Goal: Transaction & Acquisition: Purchase product/service

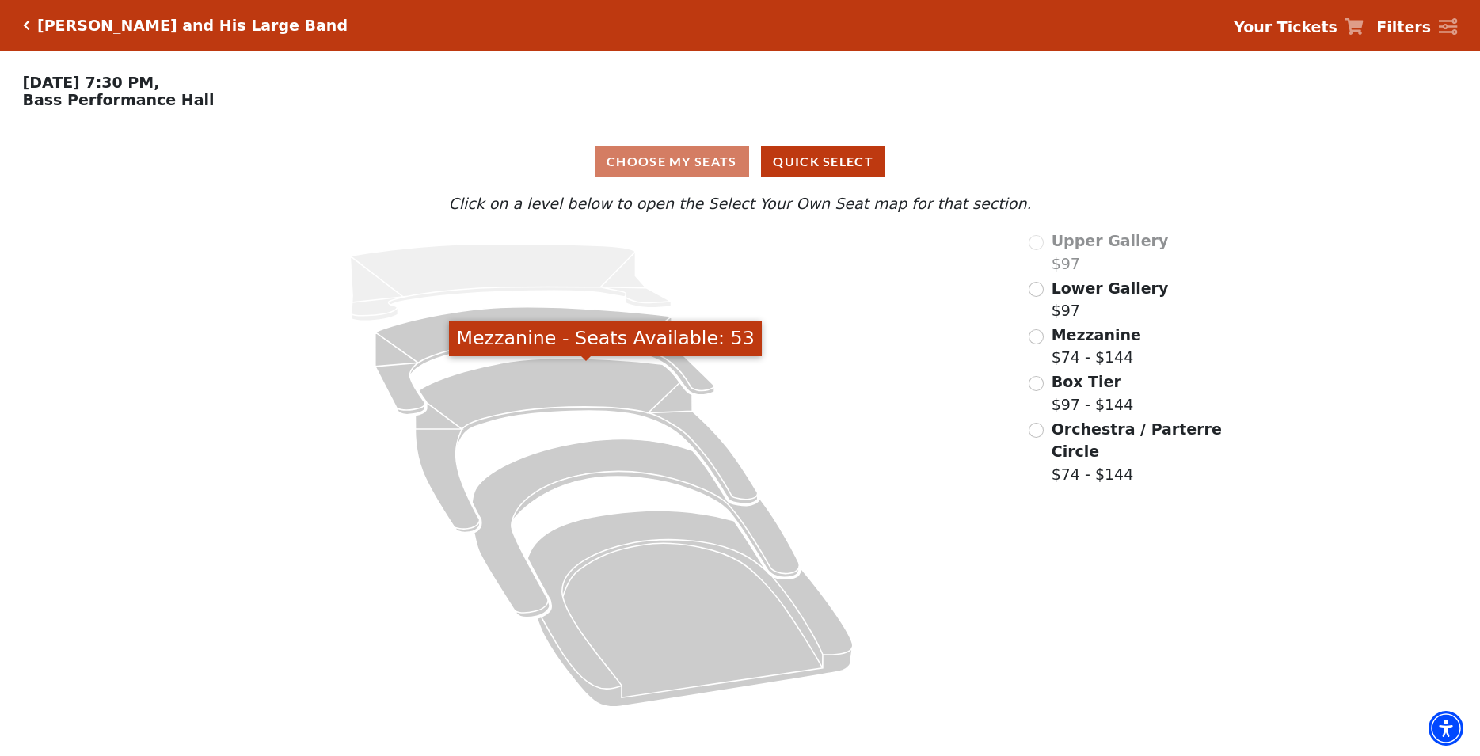
click at [496, 391] on icon "Mezzanine - Seats Available: 53" at bounding box center [586, 446] width 342 height 174
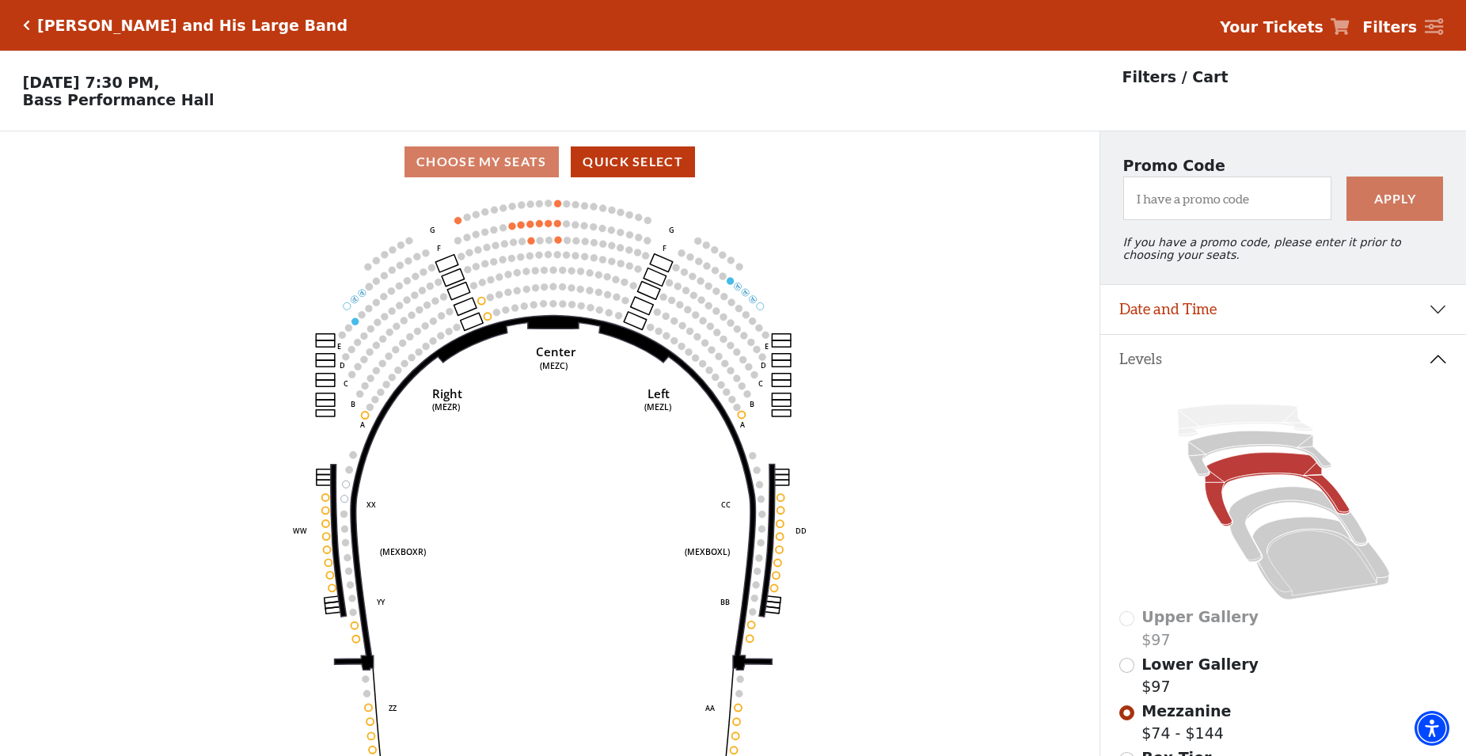
click at [557, 227] on circle at bounding box center [557, 223] width 7 height 7
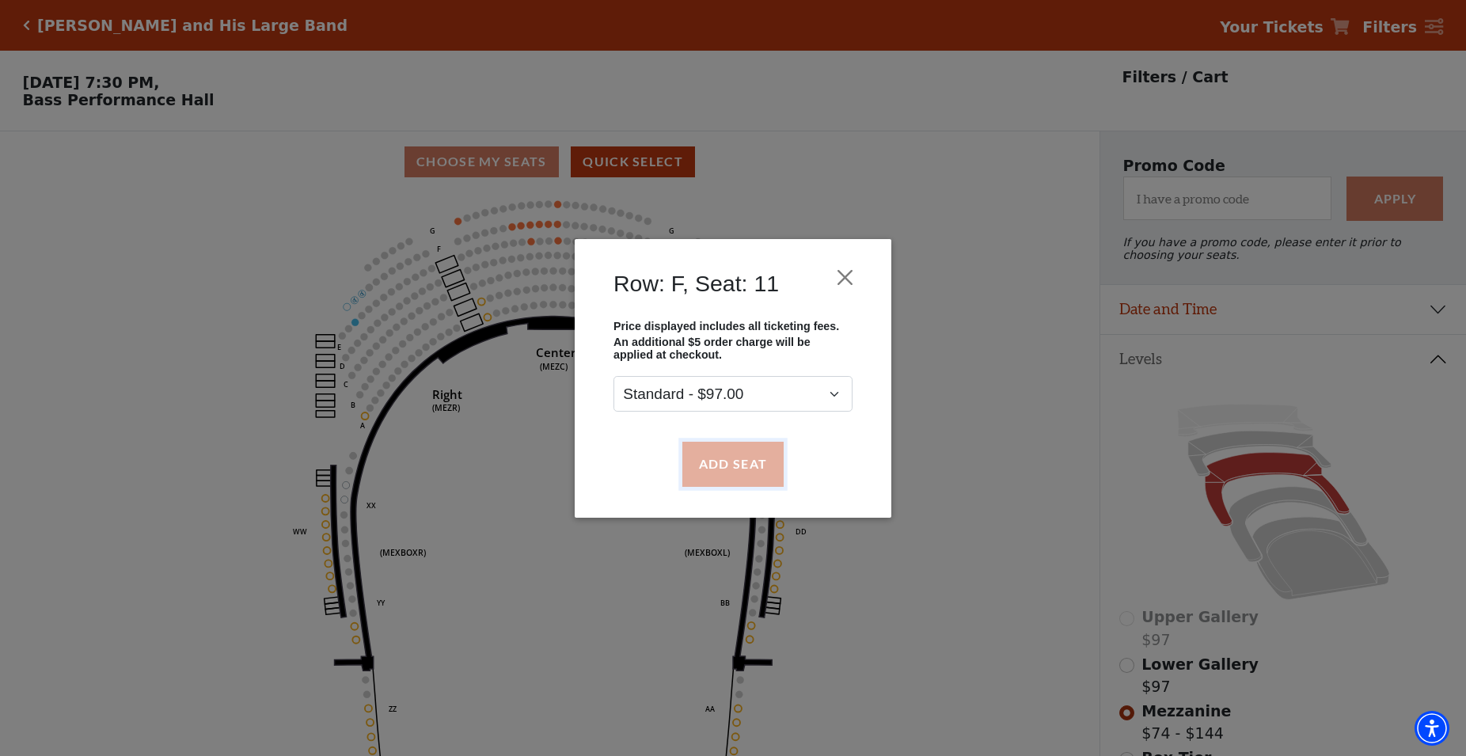
click at [701, 458] on button "Add Seat" at bounding box center [732, 464] width 101 height 44
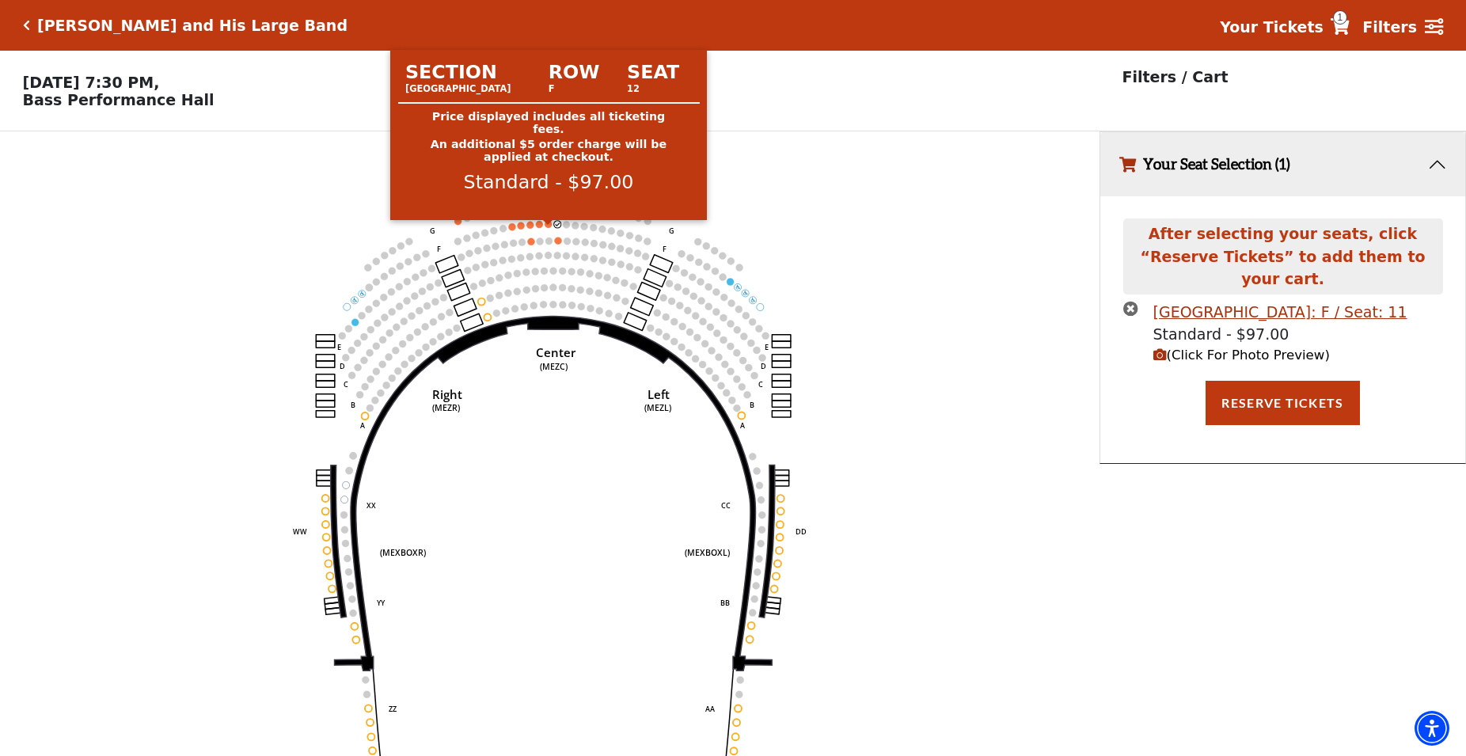
click at [548, 228] on circle at bounding box center [549, 224] width 7 height 7
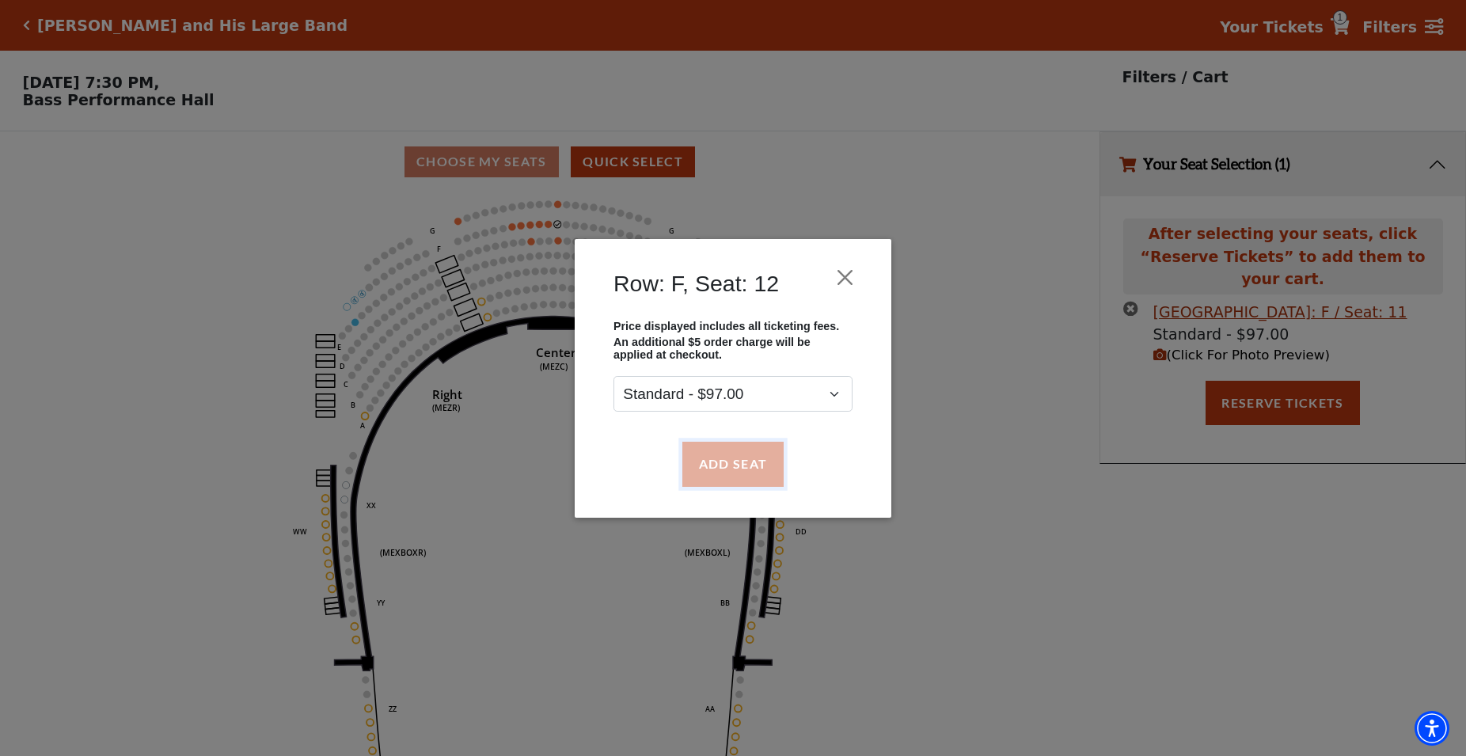
click at [717, 463] on button "Add Seat" at bounding box center [732, 464] width 101 height 44
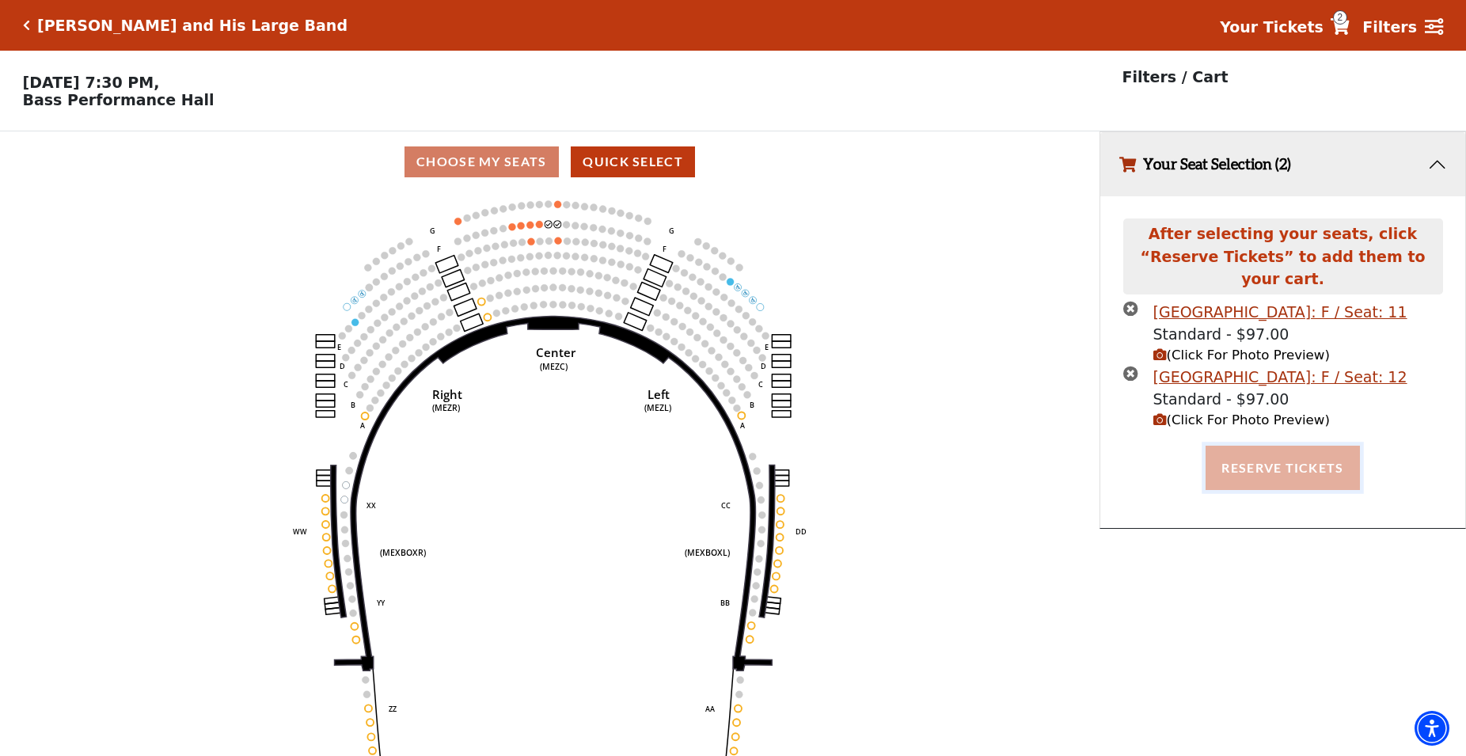
click at [1263, 453] on button "Reserve Tickets" at bounding box center [1283, 468] width 154 height 44
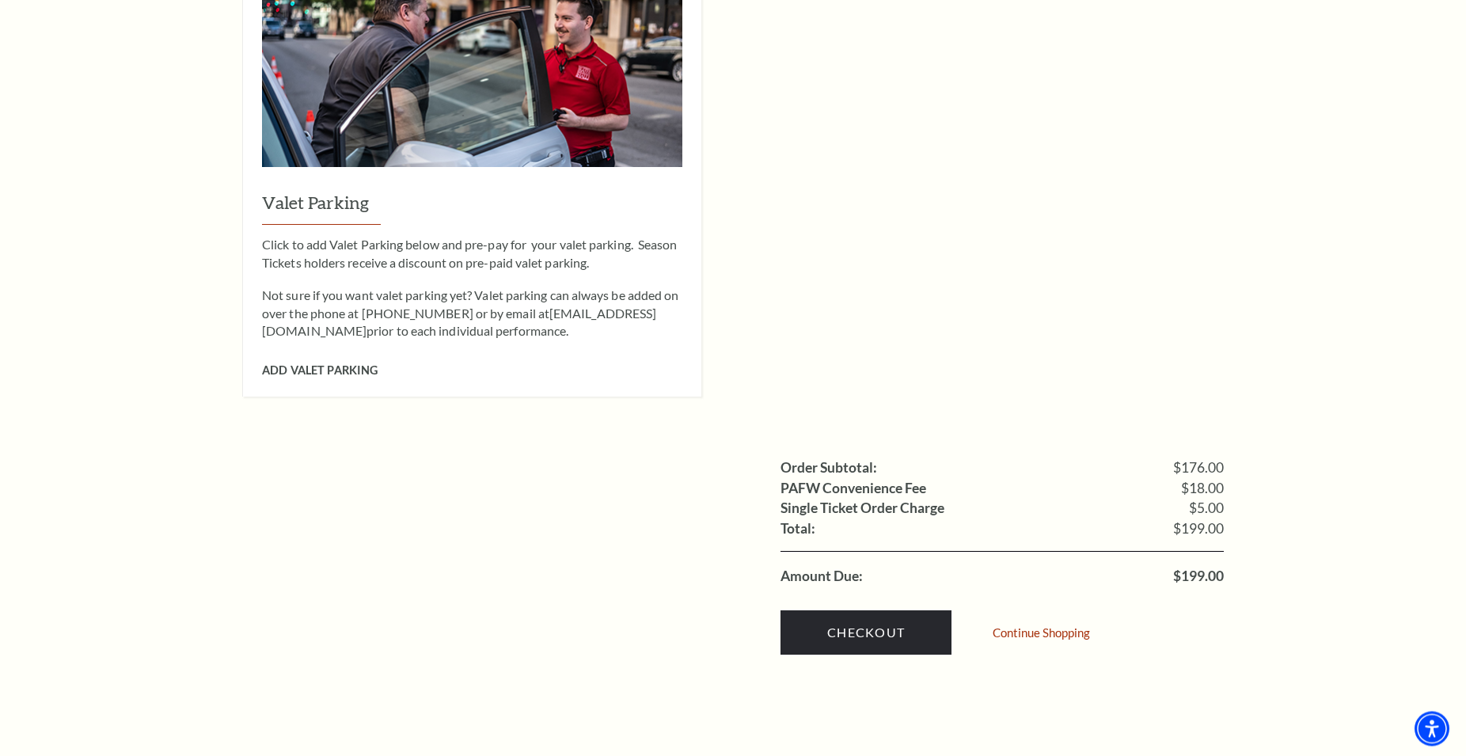
scroll to position [1292, 0]
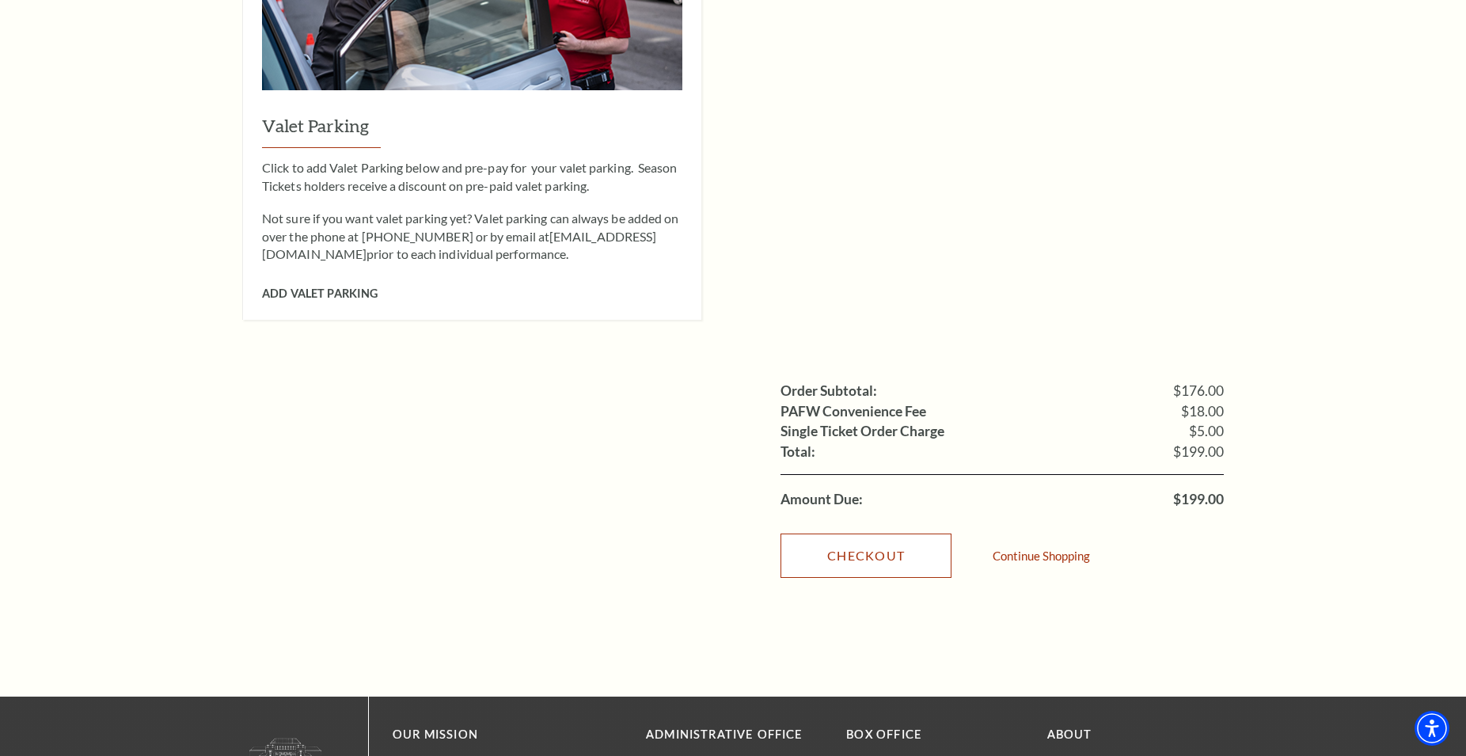
click at [850, 541] on link "Checkout" at bounding box center [866, 556] width 171 height 44
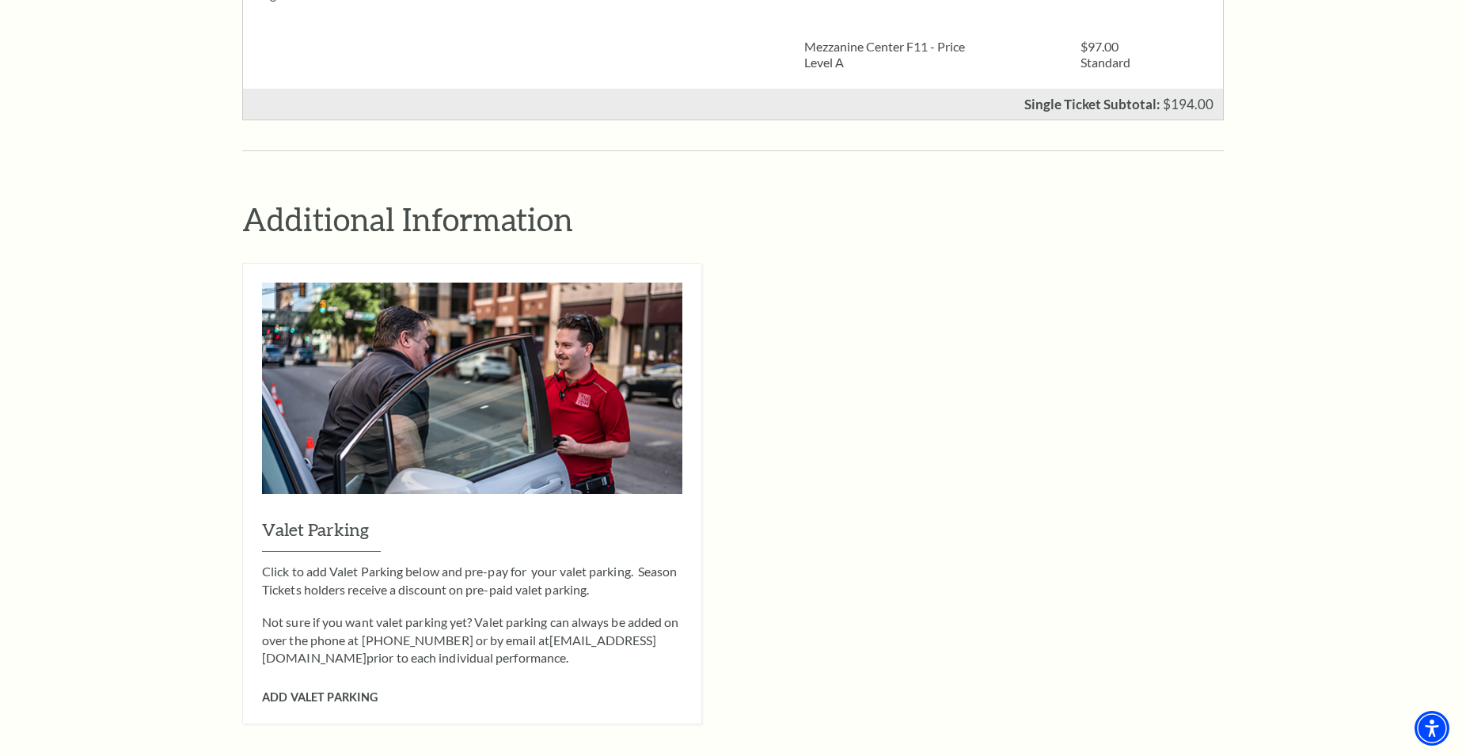
scroll to position [565, 0]
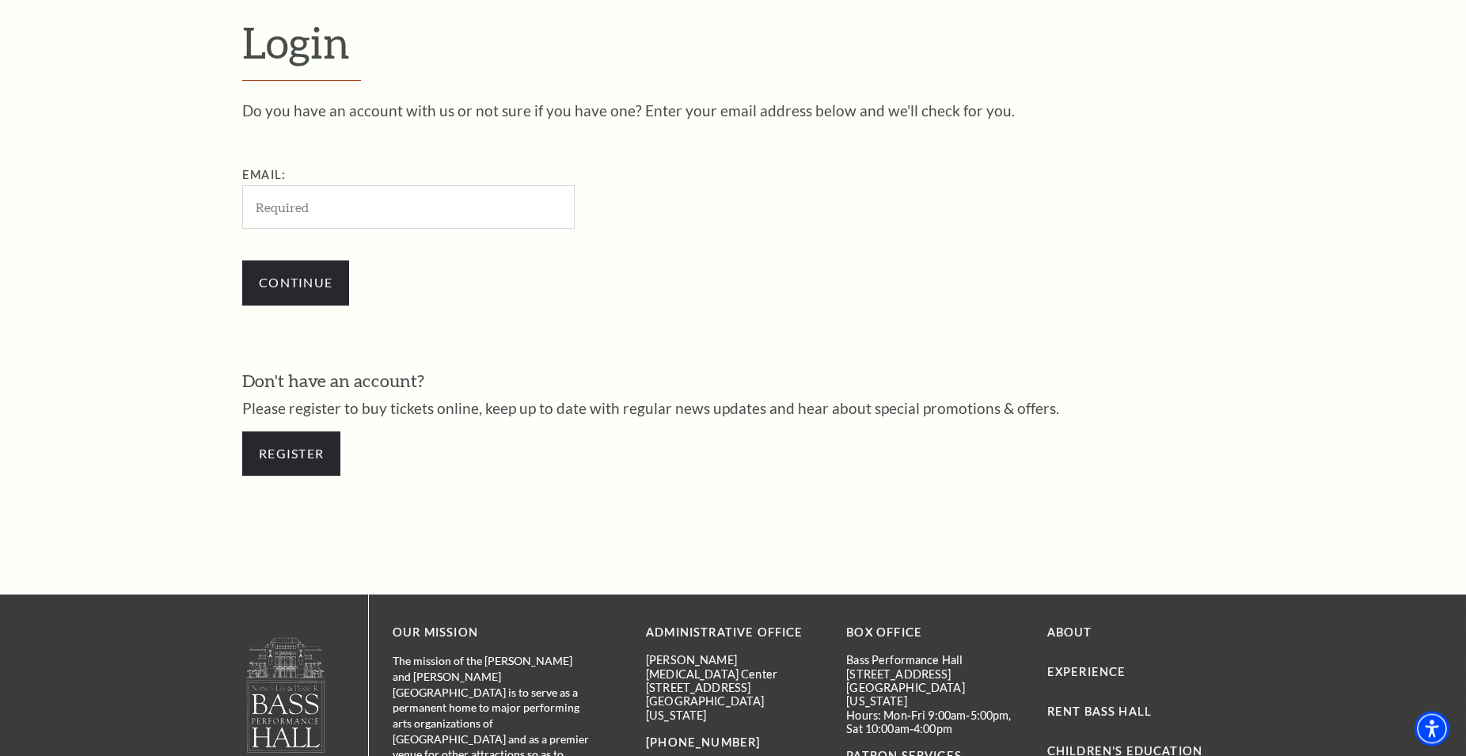
scroll to position [506, 0]
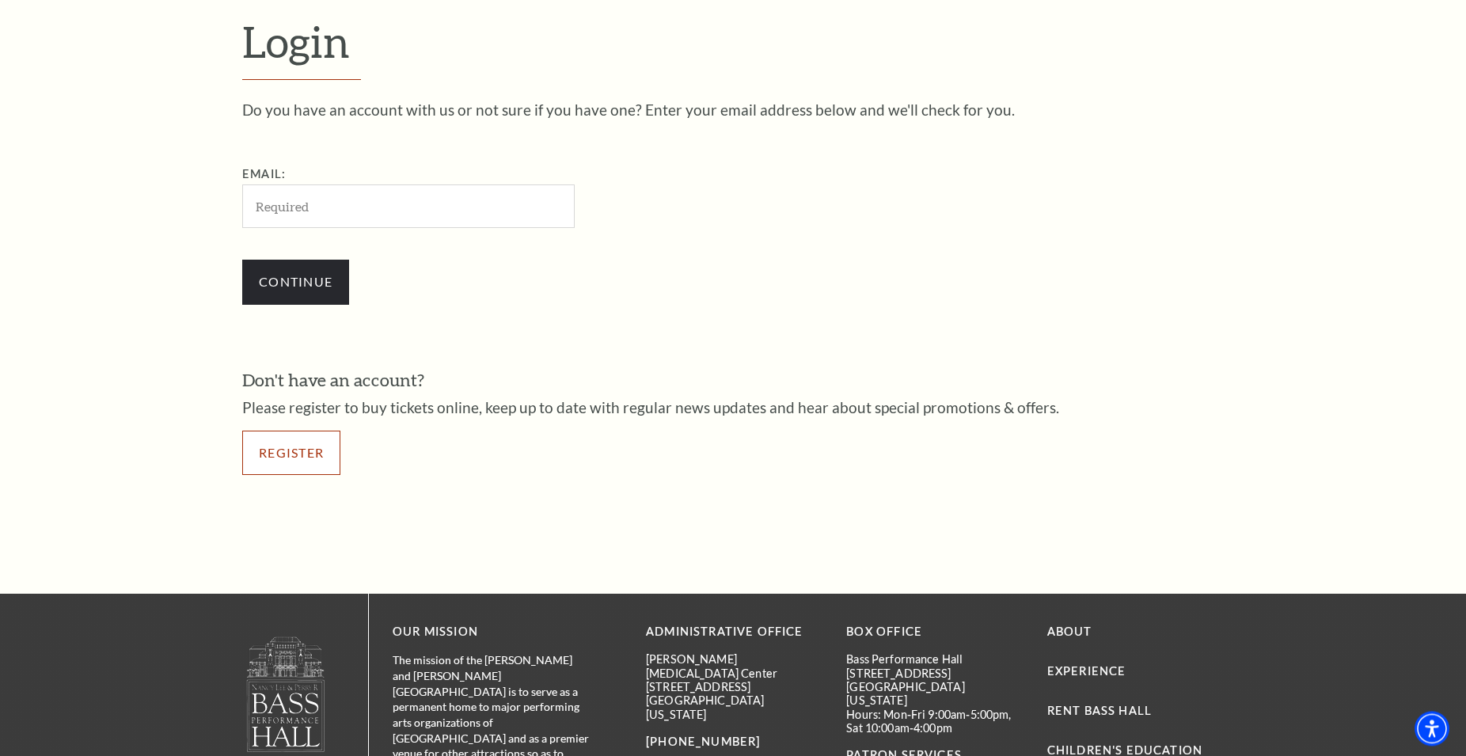
click at [317, 448] on link "Register" at bounding box center [291, 453] width 98 height 44
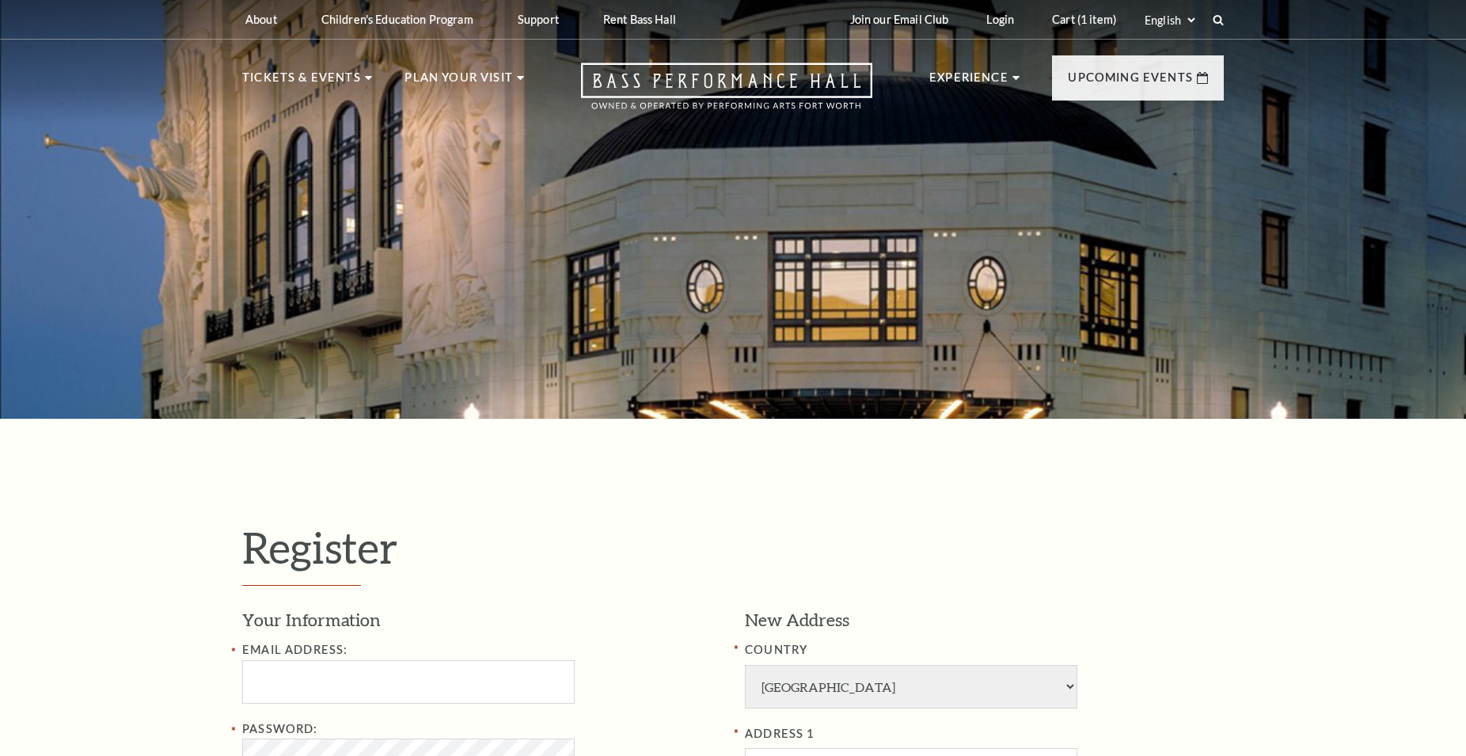
select select "1"
select select "TX"
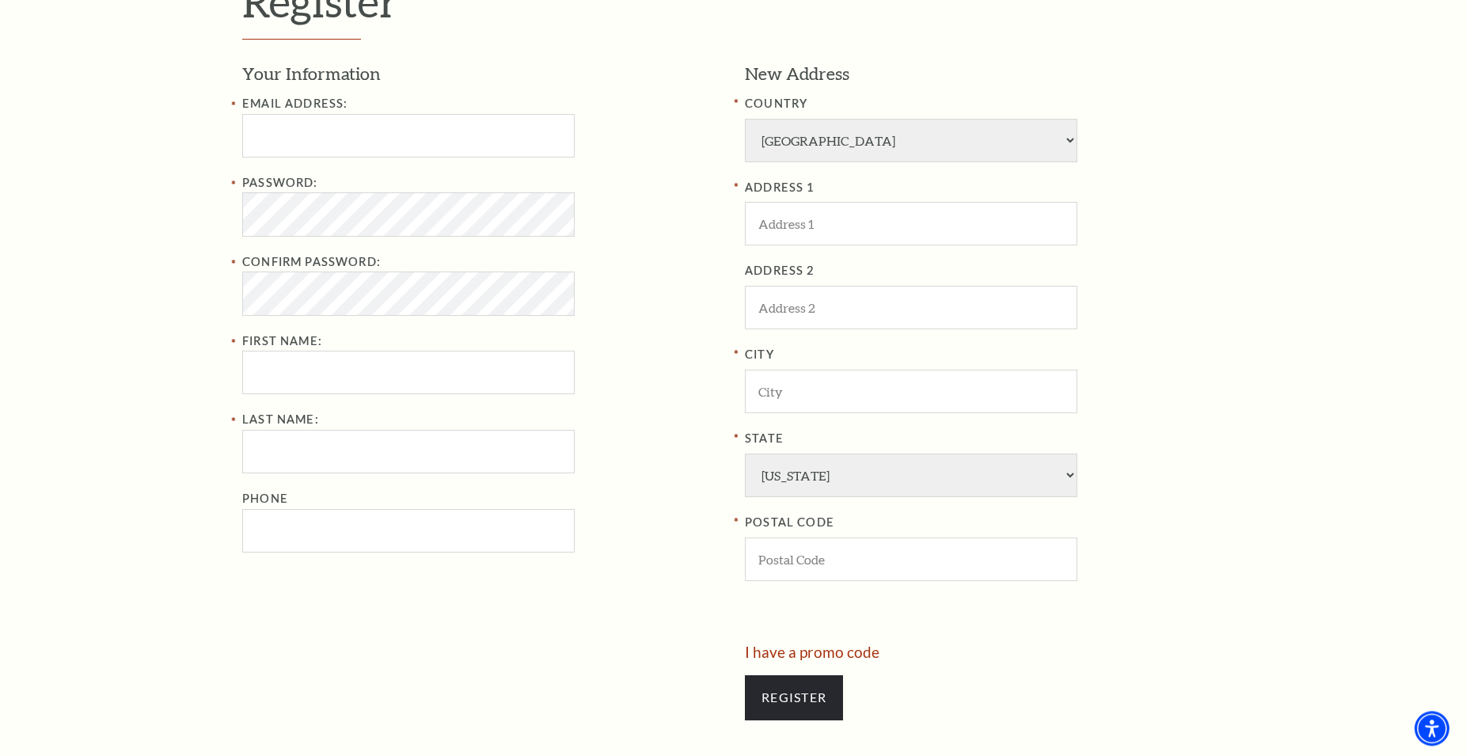
scroll to position [404, 0]
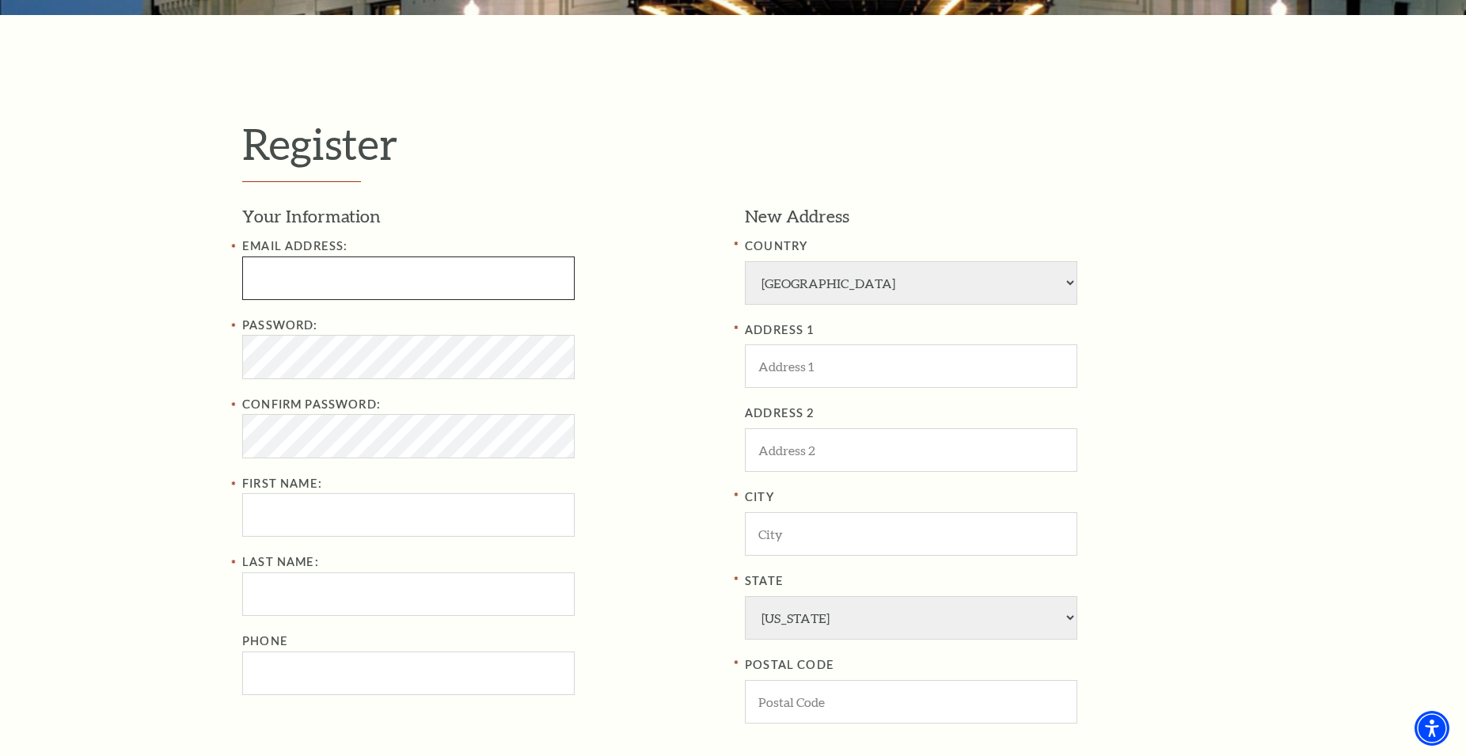
click at [306, 268] on input "Email Address:" at bounding box center [408, 279] width 333 height 44
paste input "jo.hn.tyrrell788@gmail.com"
type input "jo.hn.tyrrell788@gmail.com"
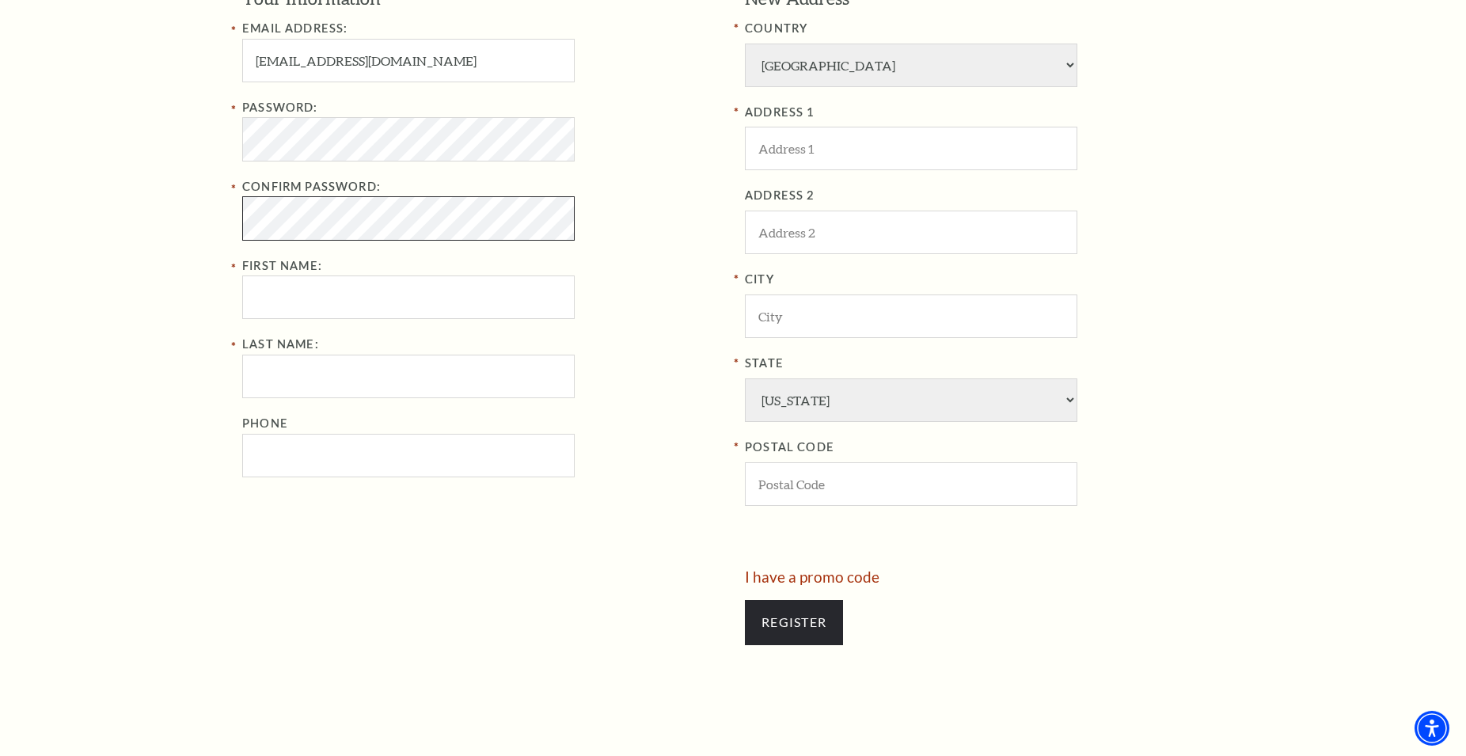
scroll to position [646, 0]
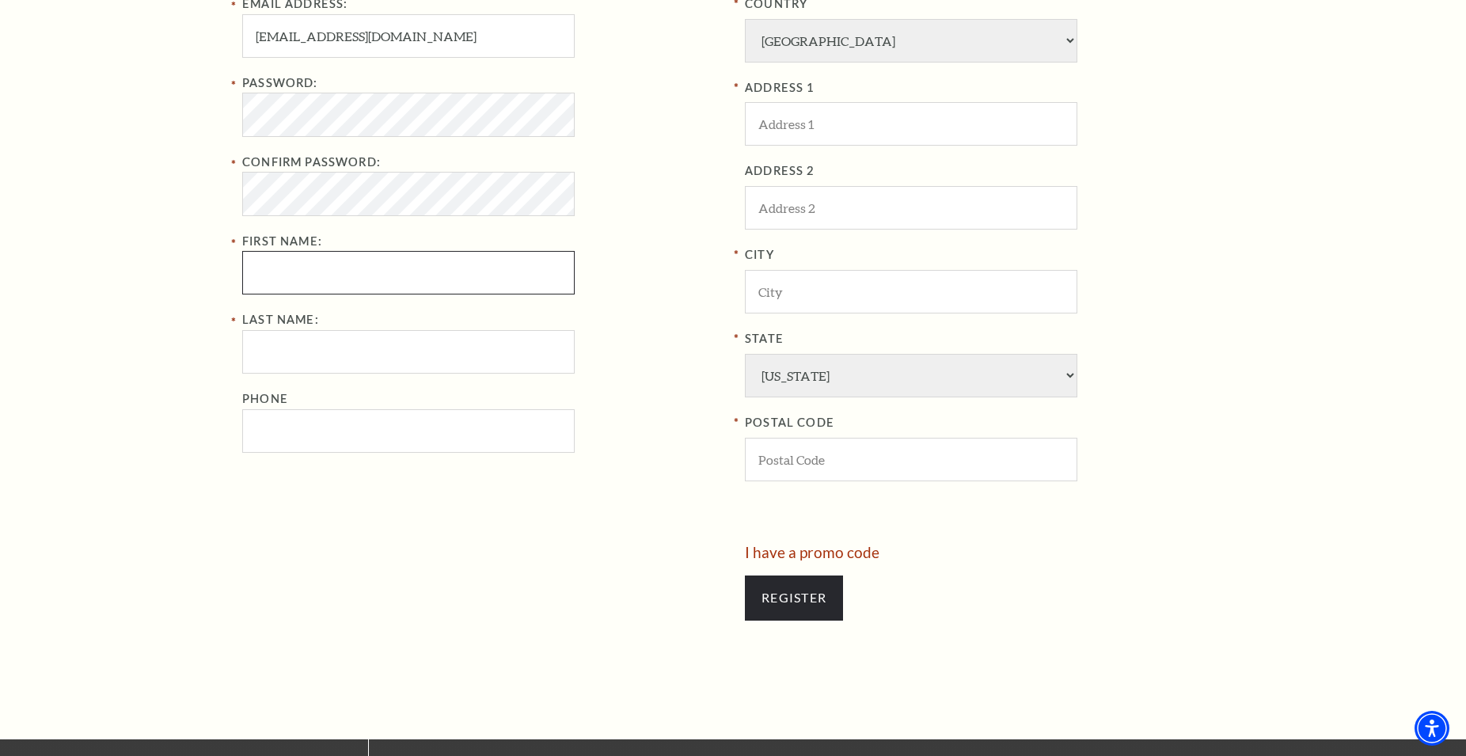
click at [389, 277] on input "First Name:" at bounding box center [408, 273] width 333 height 44
paste input "John Tyrrell"
type input "John Tyrrell"
click at [343, 358] on input "Last Name:" at bounding box center [408, 352] width 333 height 44
paste input "John Tyrrell"
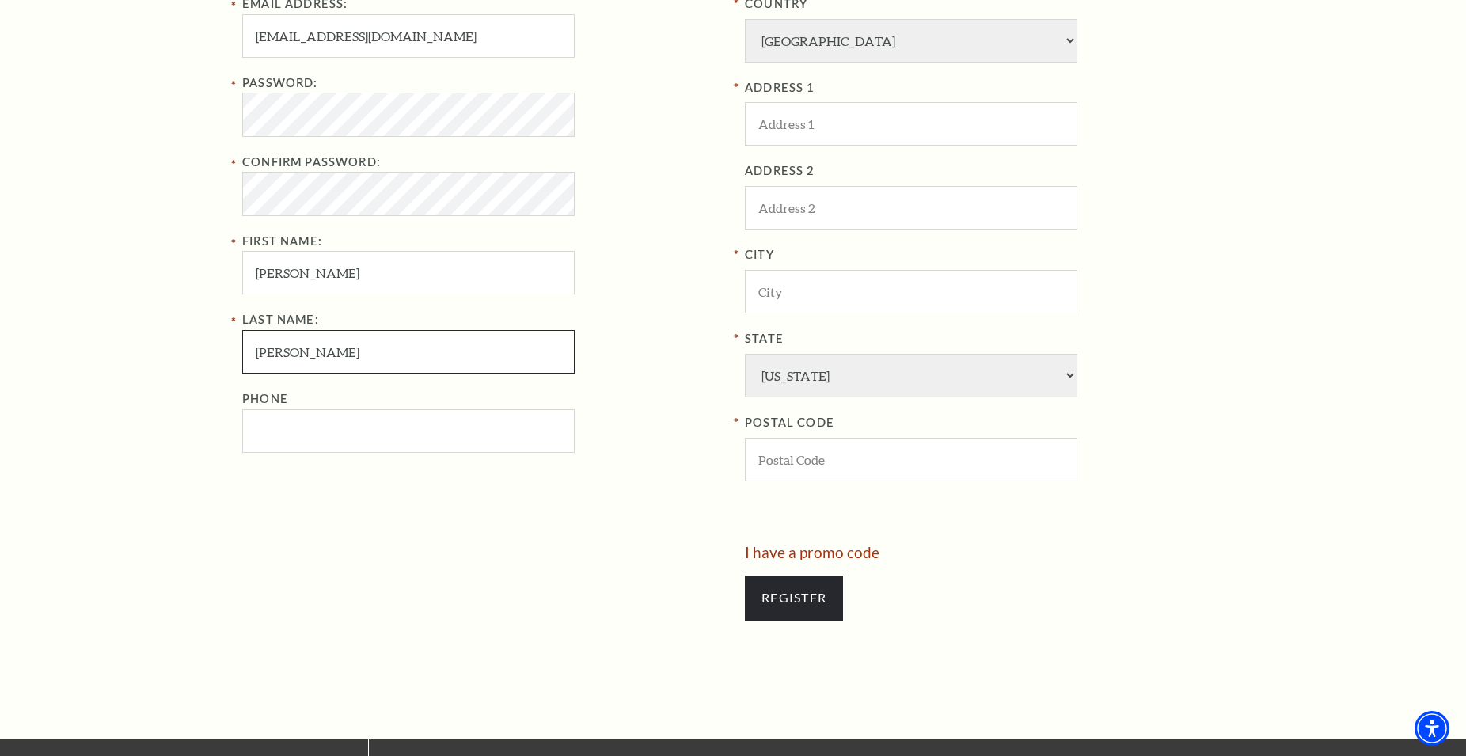
drag, startPoint x: 288, startPoint y: 356, endPoint x: 3, endPoint y: 380, distance: 286.0
click at [242, 374] on input "John Tyrrell" at bounding box center [408, 352] width 333 height 44
type input "Tyrrell"
drag, startPoint x: 279, startPoint y: 273, endPoint x: 363, endPoint y: 279, distance: 83.3
click at [363, 279] on input "John Tyrrell" at bounding box center [408, 273] width 333 height 44
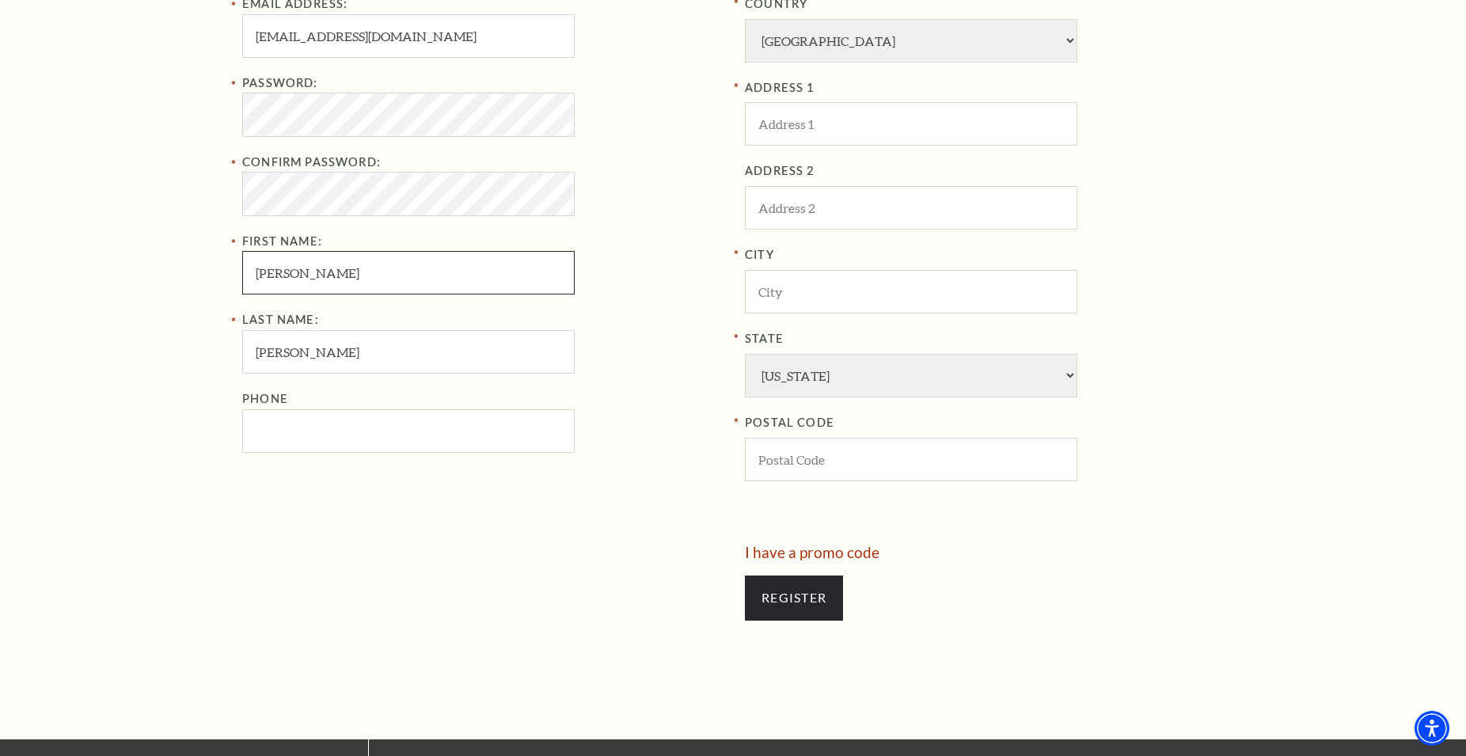
type input "John"
click at [292, 429] on input "Phone" at bounding box center [408, 431] width 333 height 44
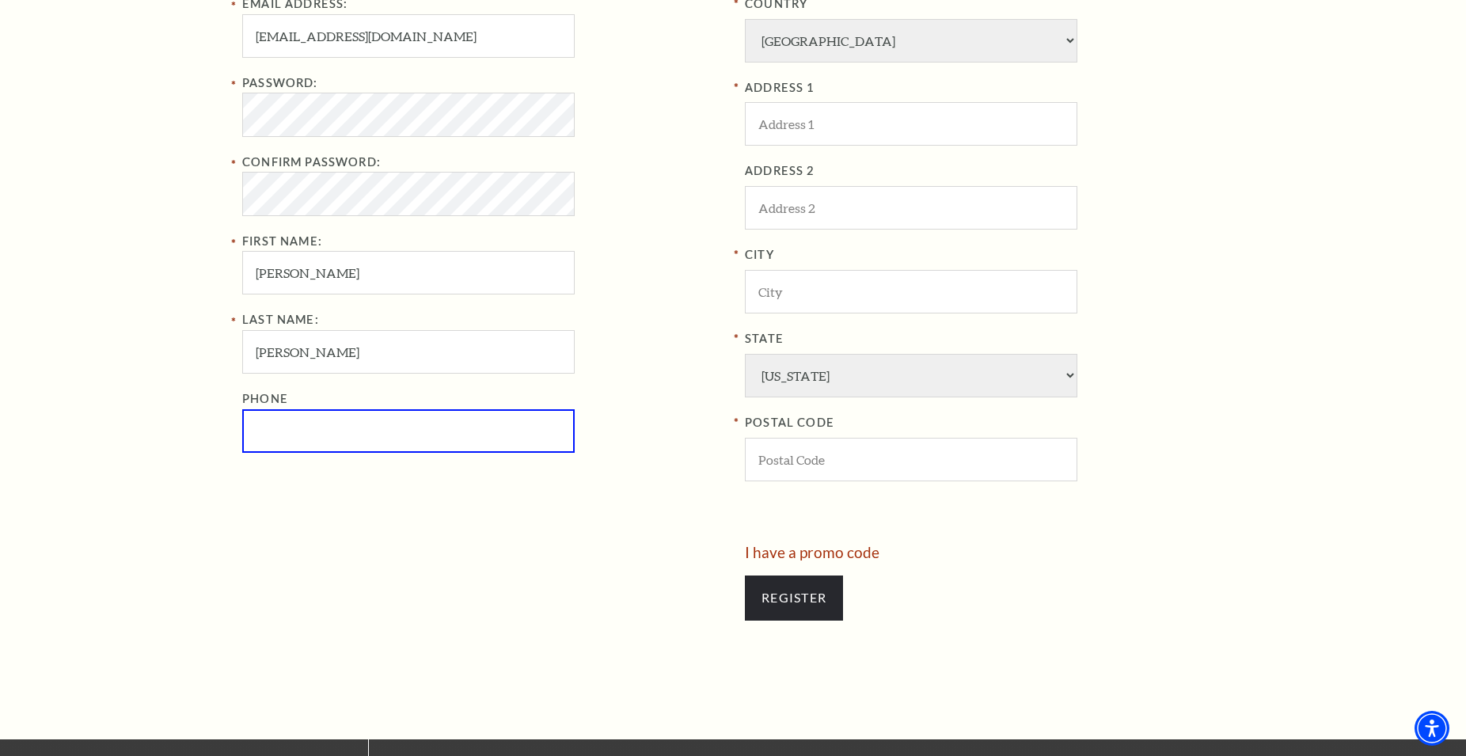
paste input "6825557319"
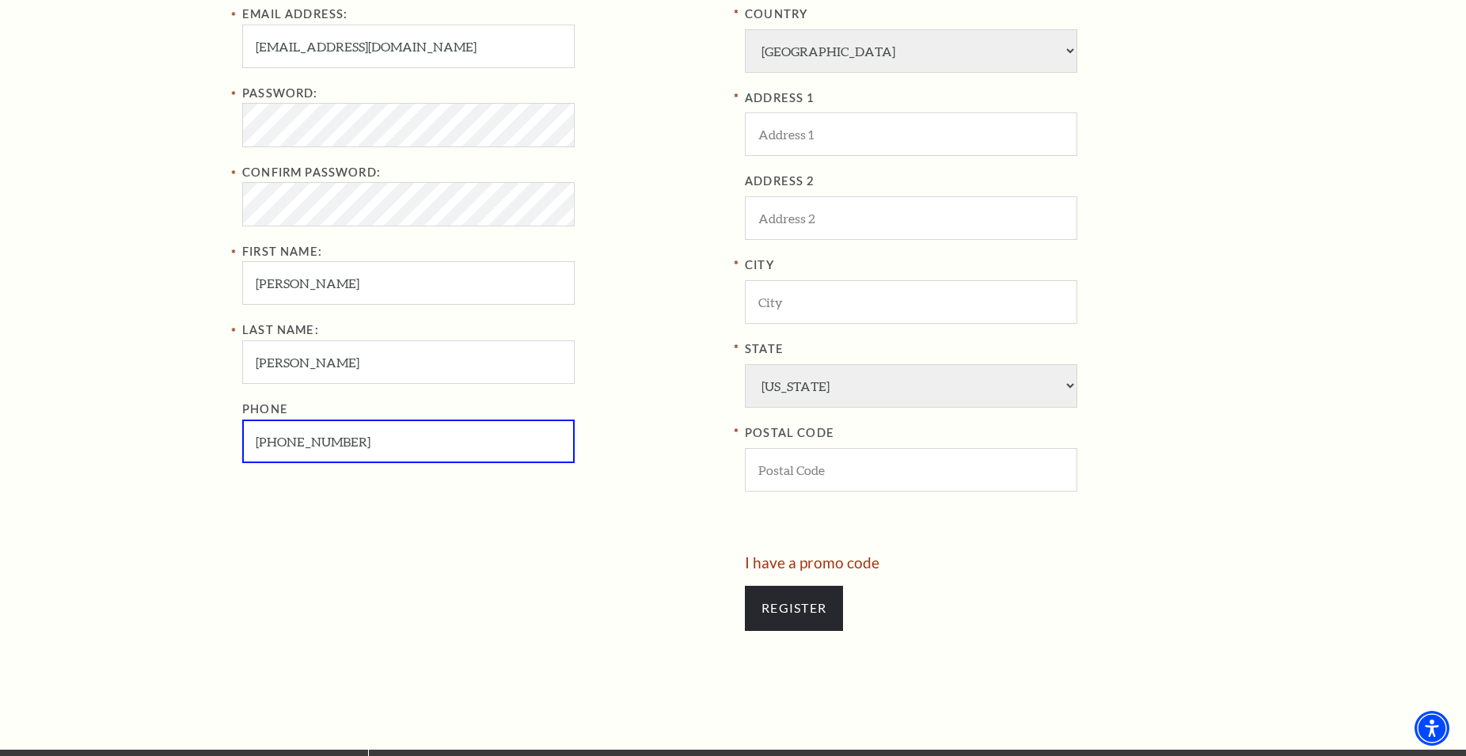
scroll to position [404, 0]
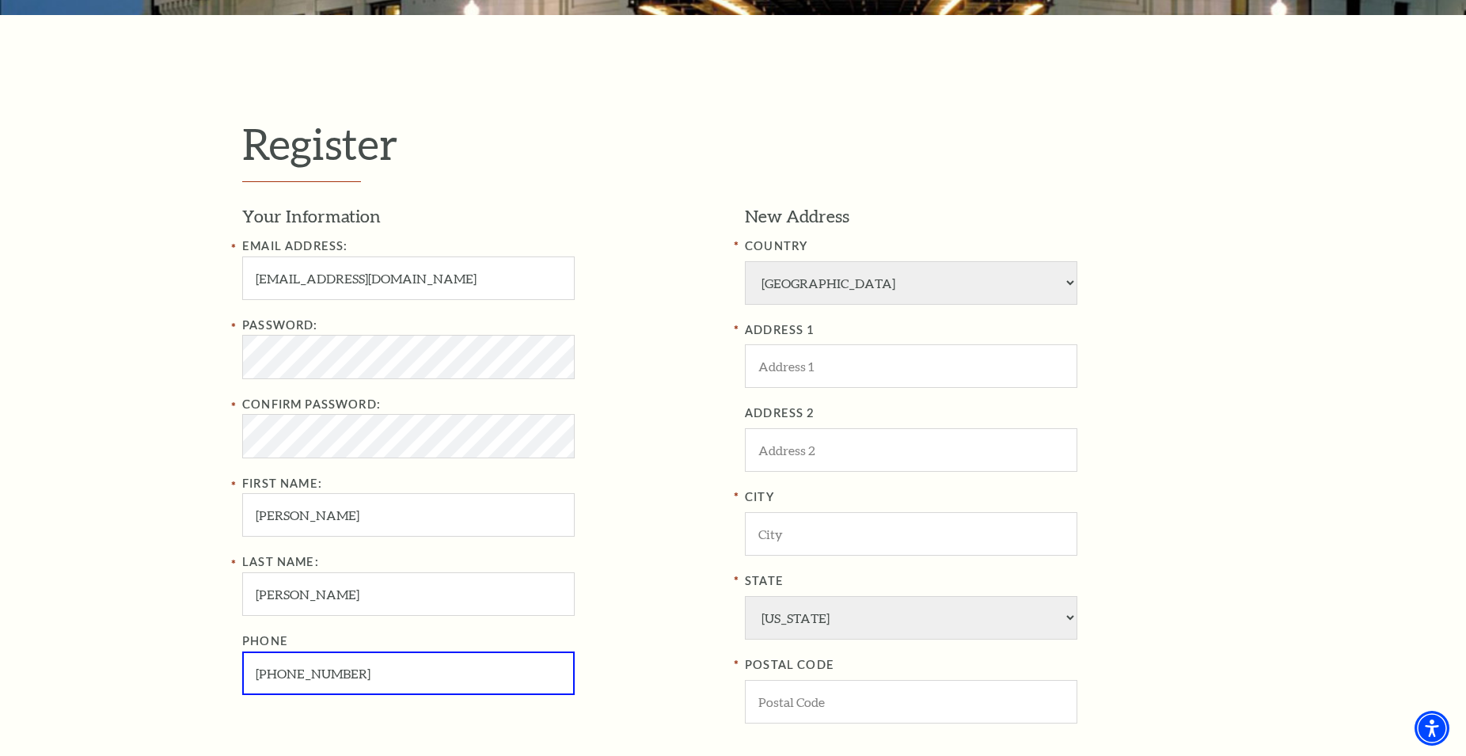
type input "682-555-7319"
click at [822, 368] on input "ADDRESS 1" at bounding box center [911, 366] width 333 height 44
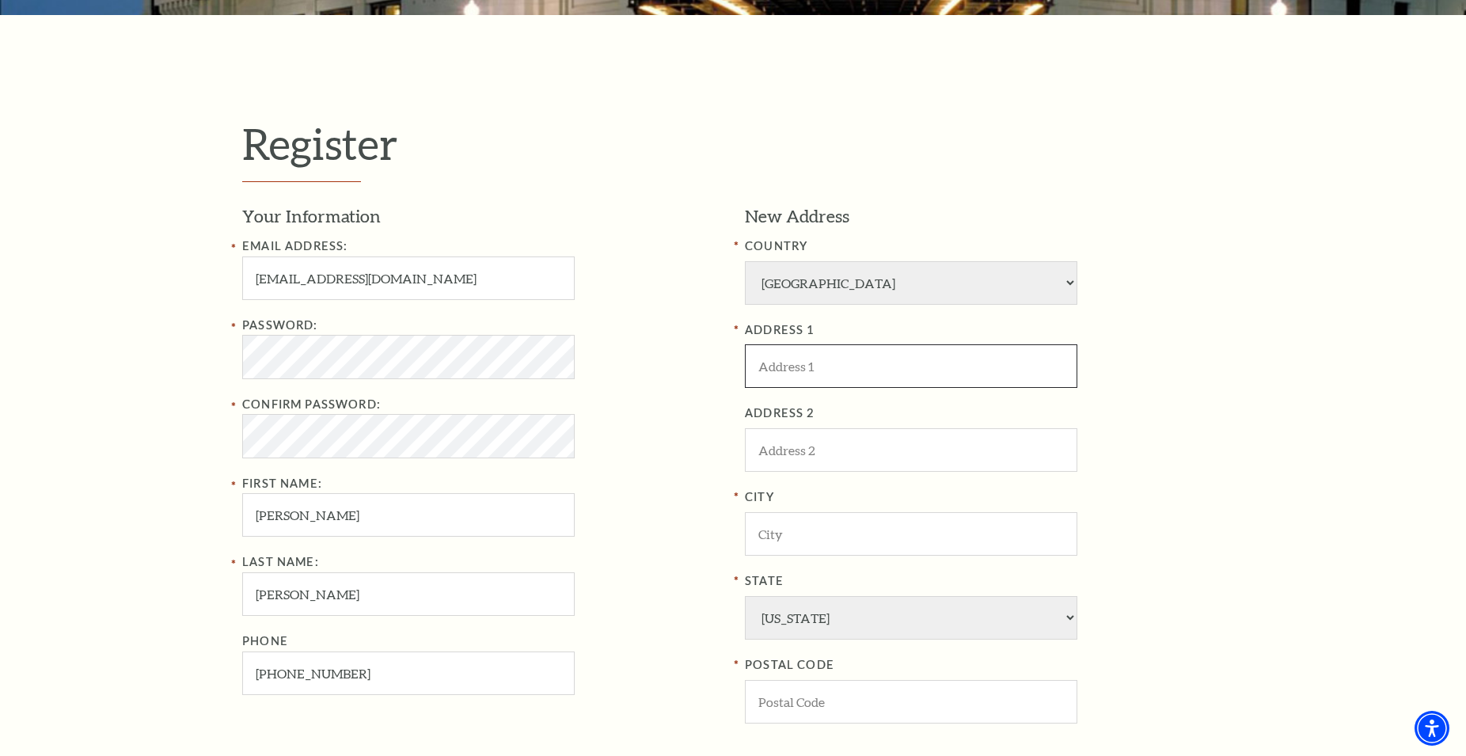
paste input "205 3rd St, Rosenberg, TX 77471"
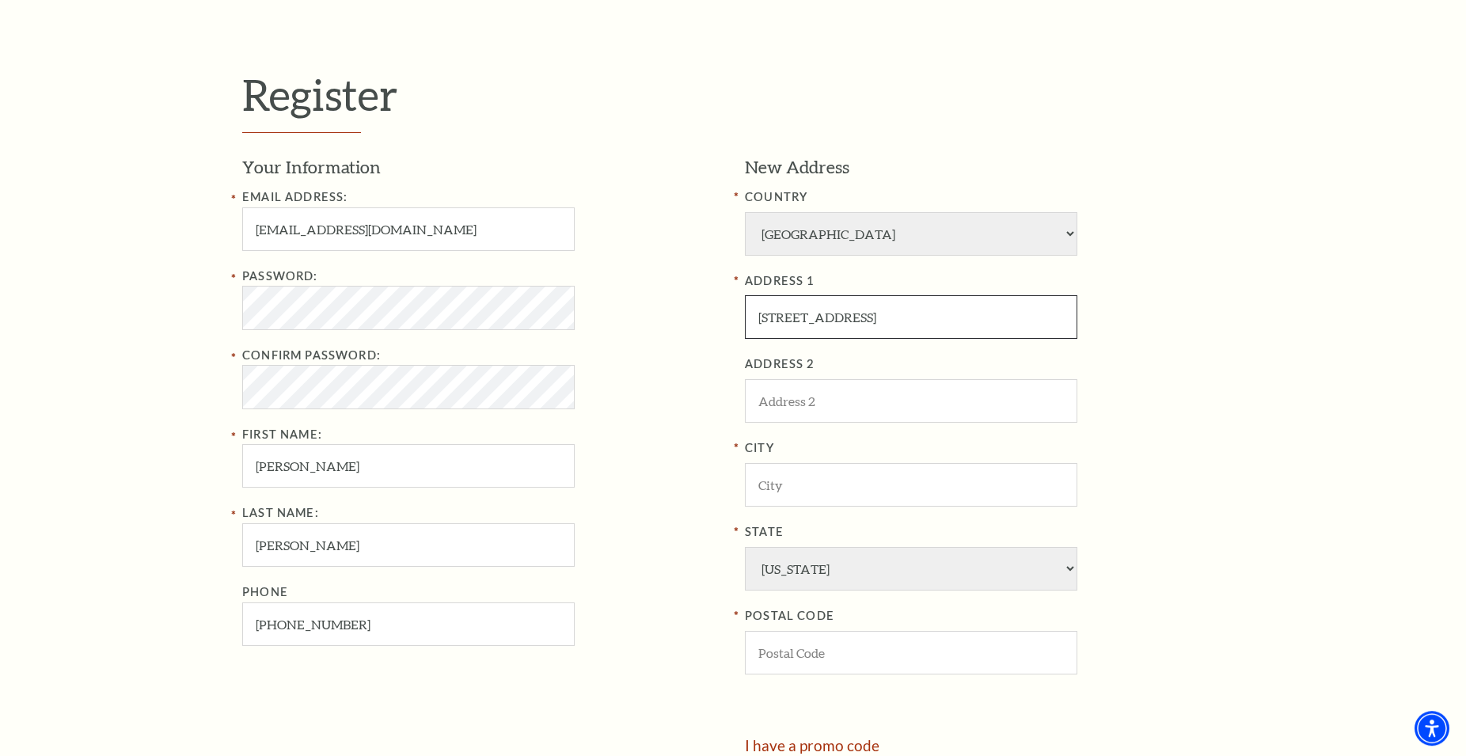
scroll to position [485, 0]
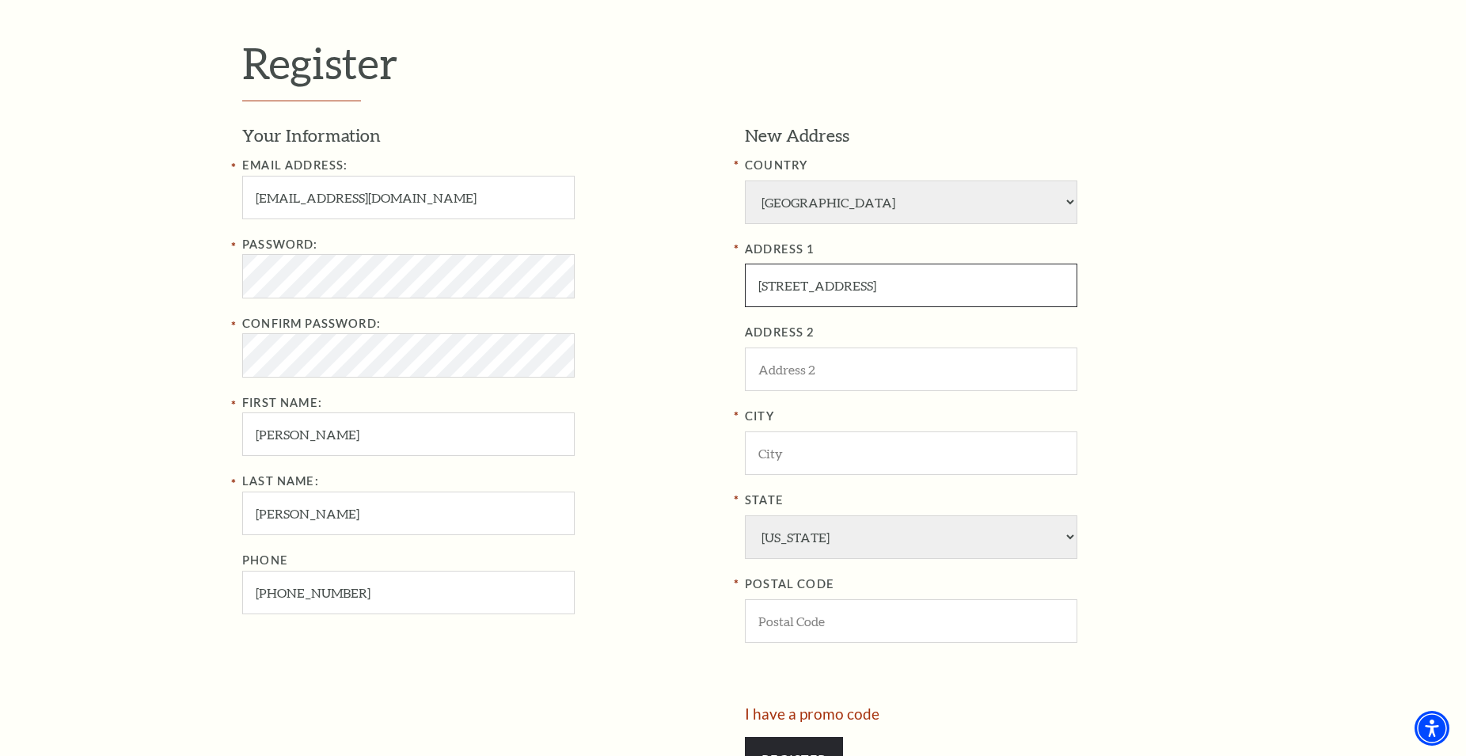
type input "205 3rd St, Rosenberg, TX 77471"
click at [811, 441] on input "City" at bounding box center [911, 454] width 333 height 44
paste input "205 3rd St, Rosenberg, TX 77471"
drag, startPoint x: 822, startPoint y: 462, endPoint x: 627, endPoint y: 471, distance: 195.0
click at [745, 471] on input "205 3rd St, Rosenberg, TX 77471" at bounding box center [911, 454] width 333 height 44
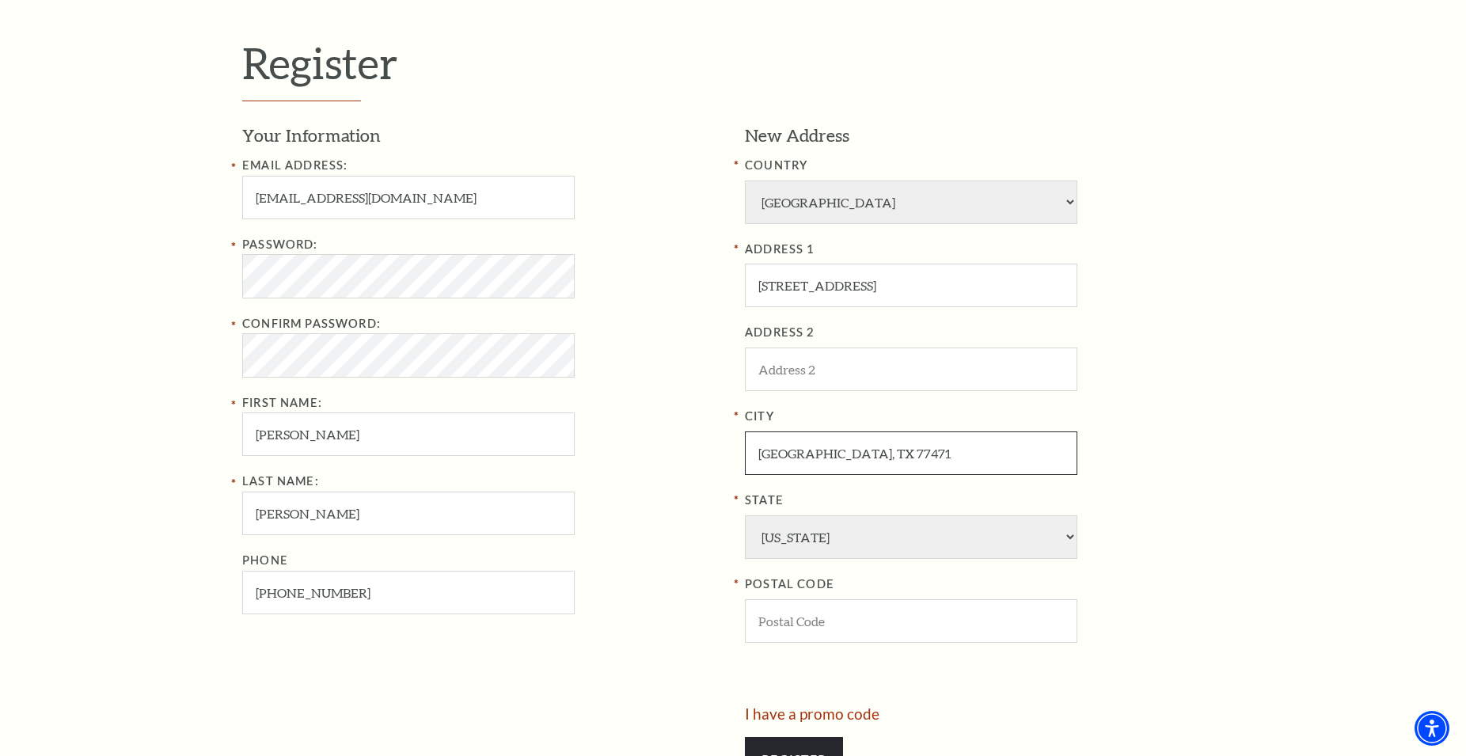
drag, startPoint x: 836, startPoint y: 454, endPoint x: 903, endPoint y: 447, distance: 66.8
click at [903, 447] on input "Rosenberg, TX 77471" at bounding box center [911, 454] width 333 height 44
type input "Rosenberg"
click at [780, 628] on input "POSTAL CODE" at bounding box center [911, 621] width 333 height 44
type input "77471"
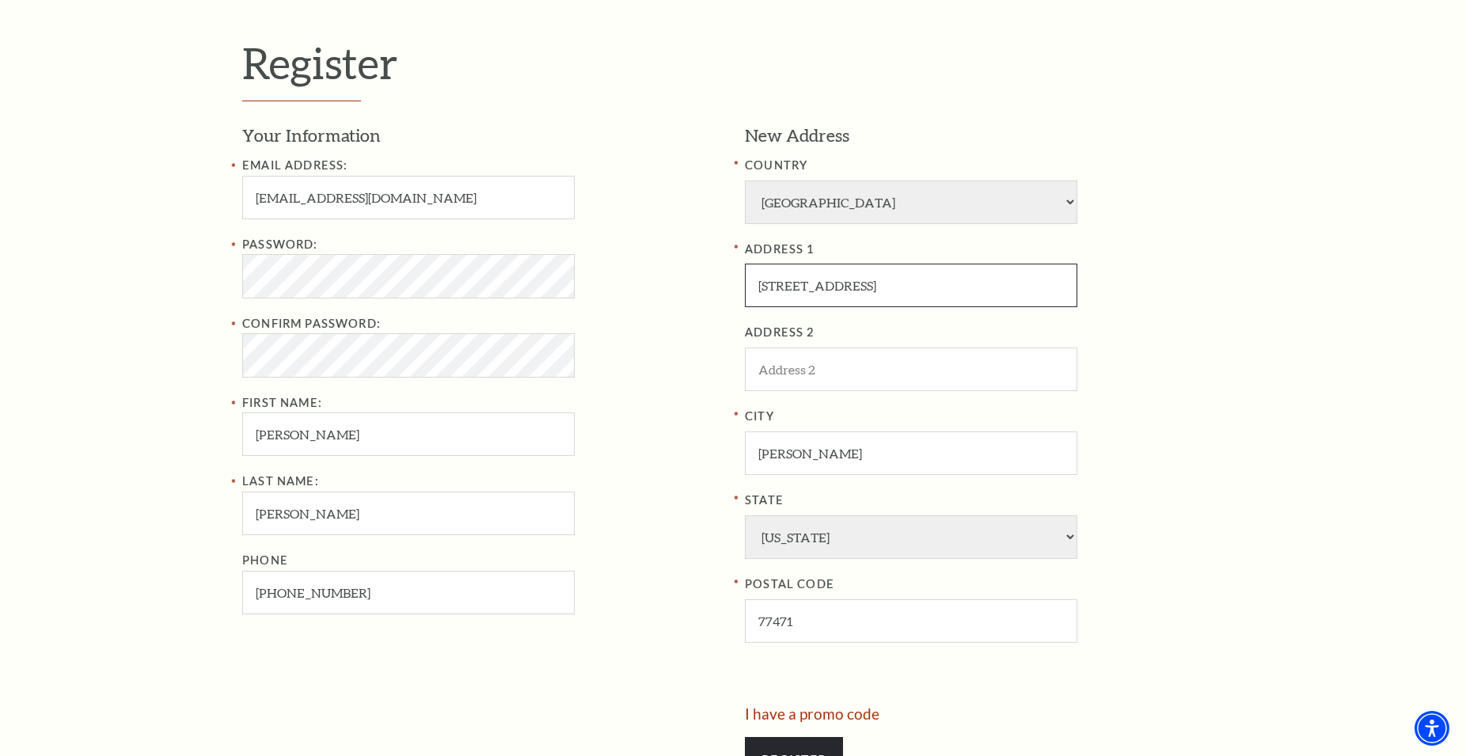
drag, startPoint x: 817, startPoint y: 286, endPoint x: 1097, endPoint y: 294, distance: 280.4
click at [1031, 302] on input "205 3rd St, Rosenberg, TX 77471" at bounding box center [911, 286] width 333 height 44
type input "[STREET_ADDRESS]"
click at [1274, 397] on div "Register Your Information Email Address: jo.hn.tyrrell788@gmail.com Password: C…" at bounding box center [733, 417] width 1466 height 967
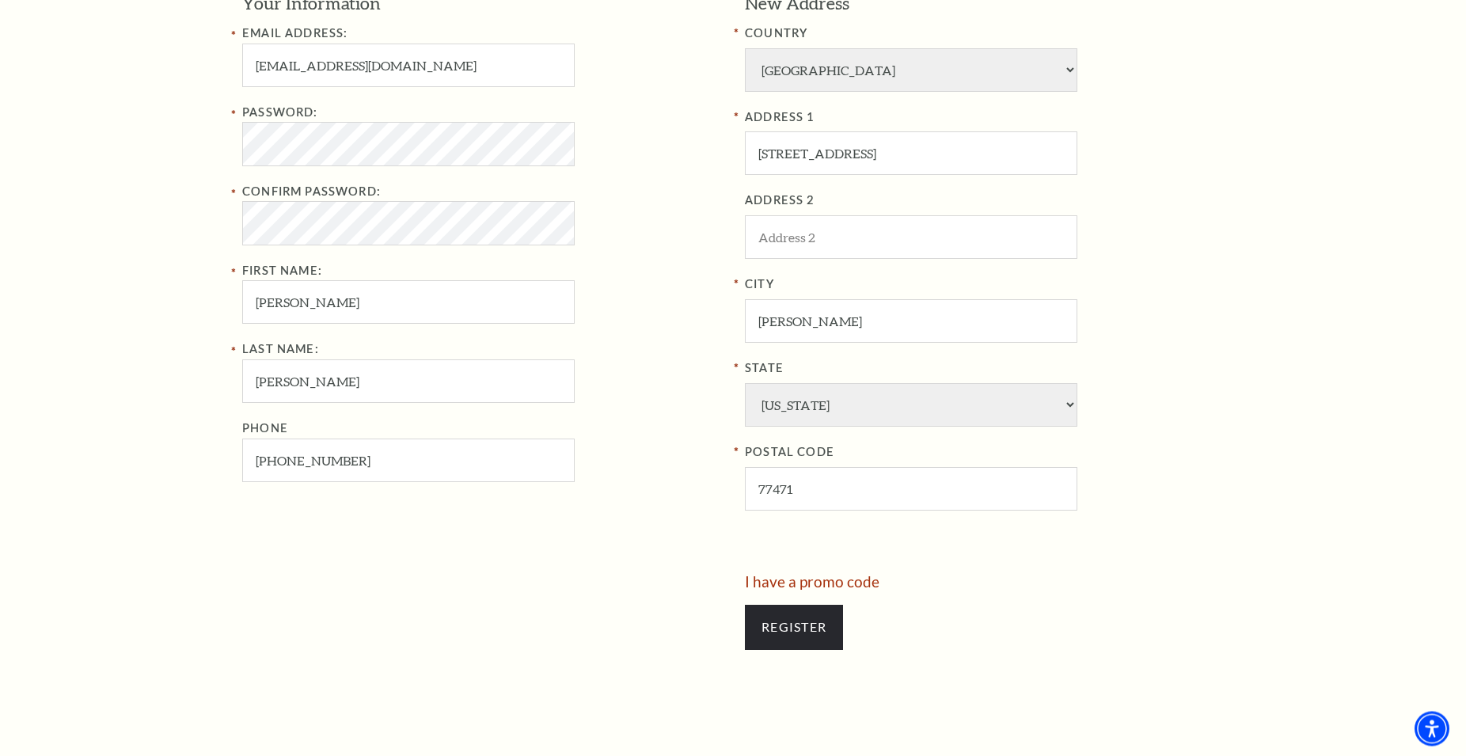
scroll to position [727, 0]
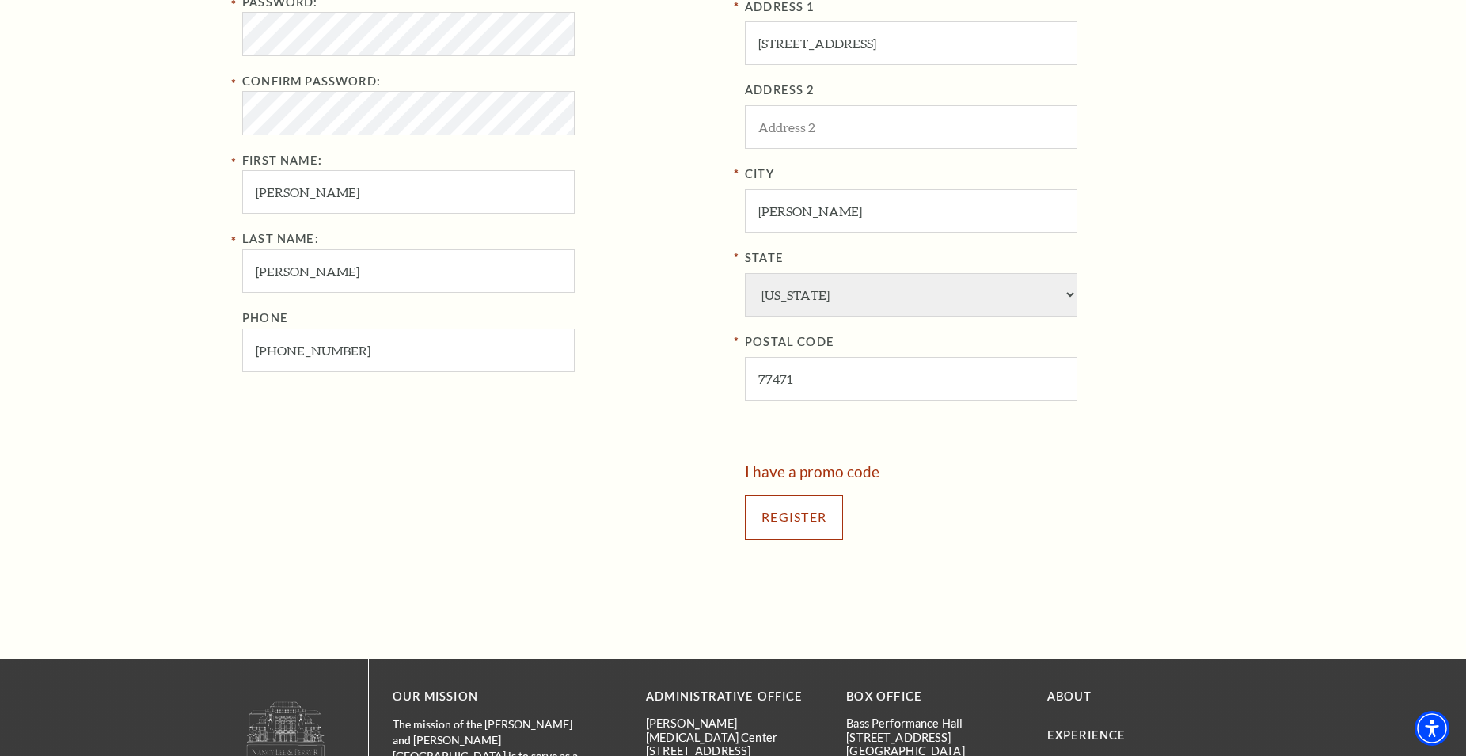
click at [809, 519] on input "Register" at bounding box center [794, 517] width 98 height 44
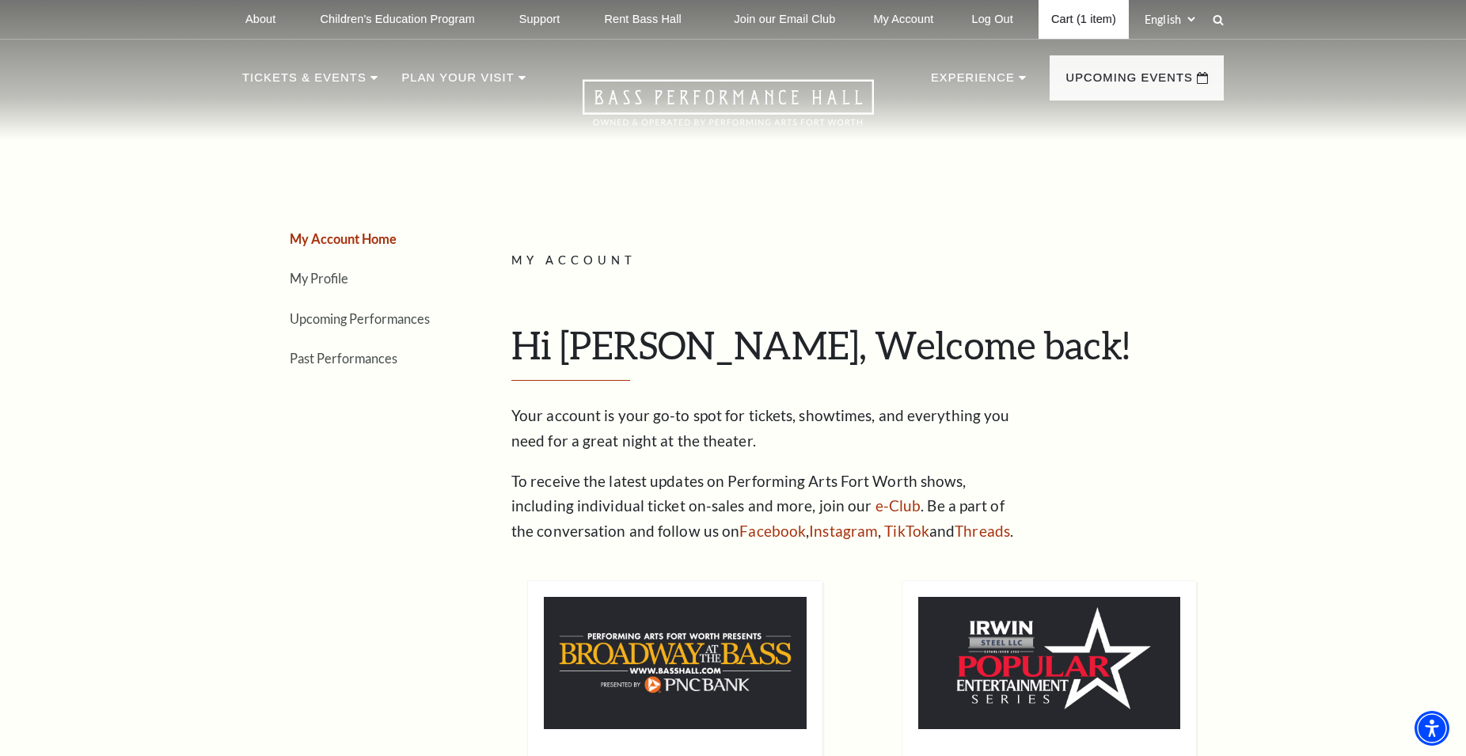
click at [1094, 14] on link "Cart (1 item)" at bounding box center [1084, 19] width 90 height 39
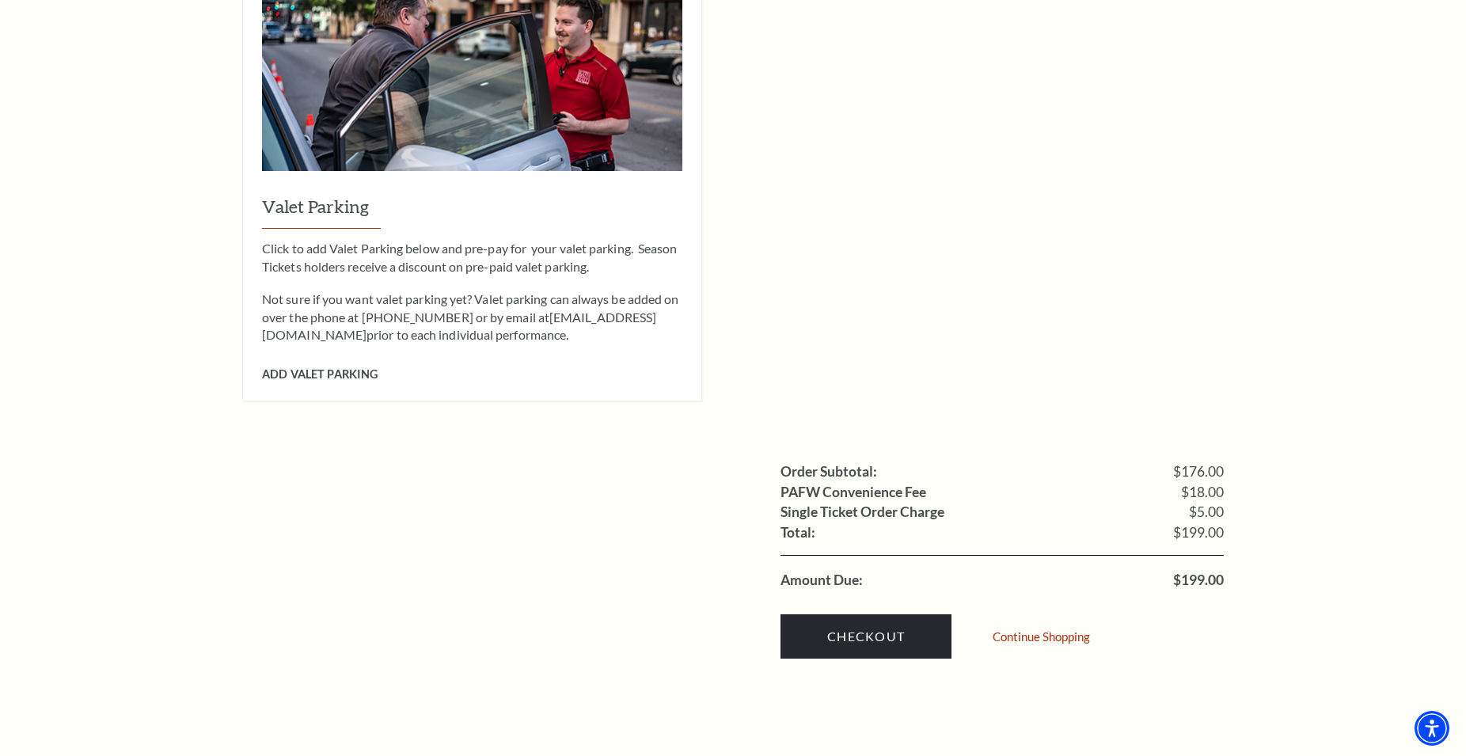
scroll to position [1534, 0]
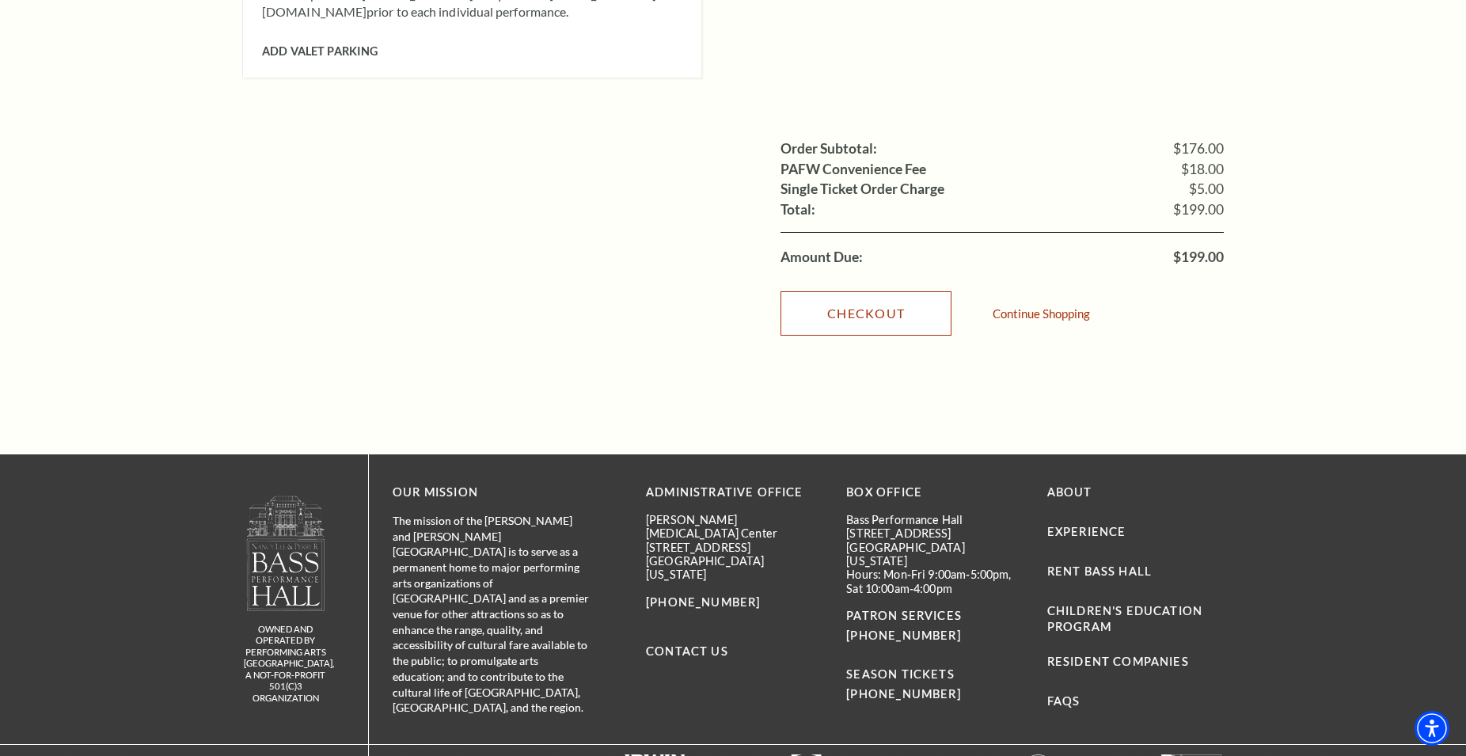
click at [897, 291] on link "Checkout" at bounding box center [866, 313] width 171 height 44
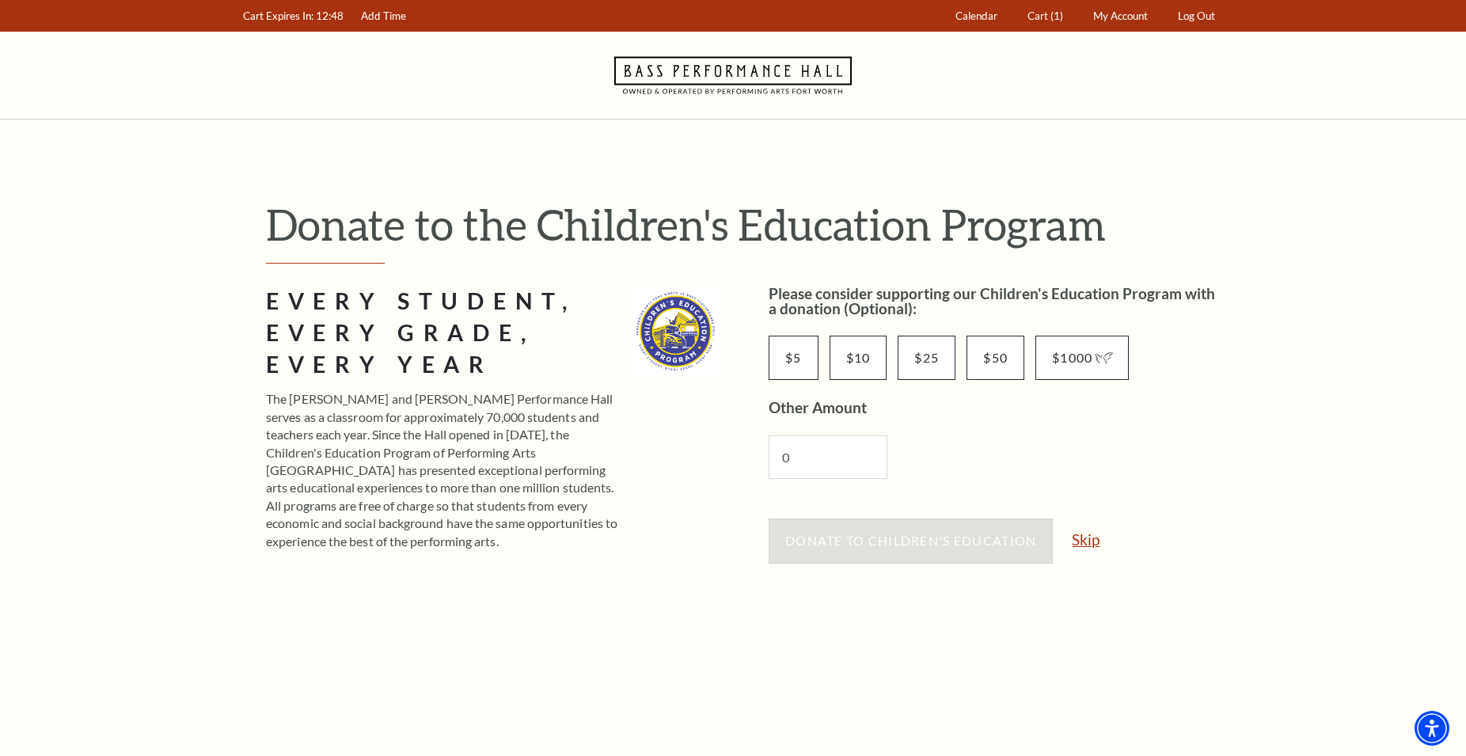
click at [1092, 540] on link "Skip" at bounding box center [1086, 539] width 28 height 15
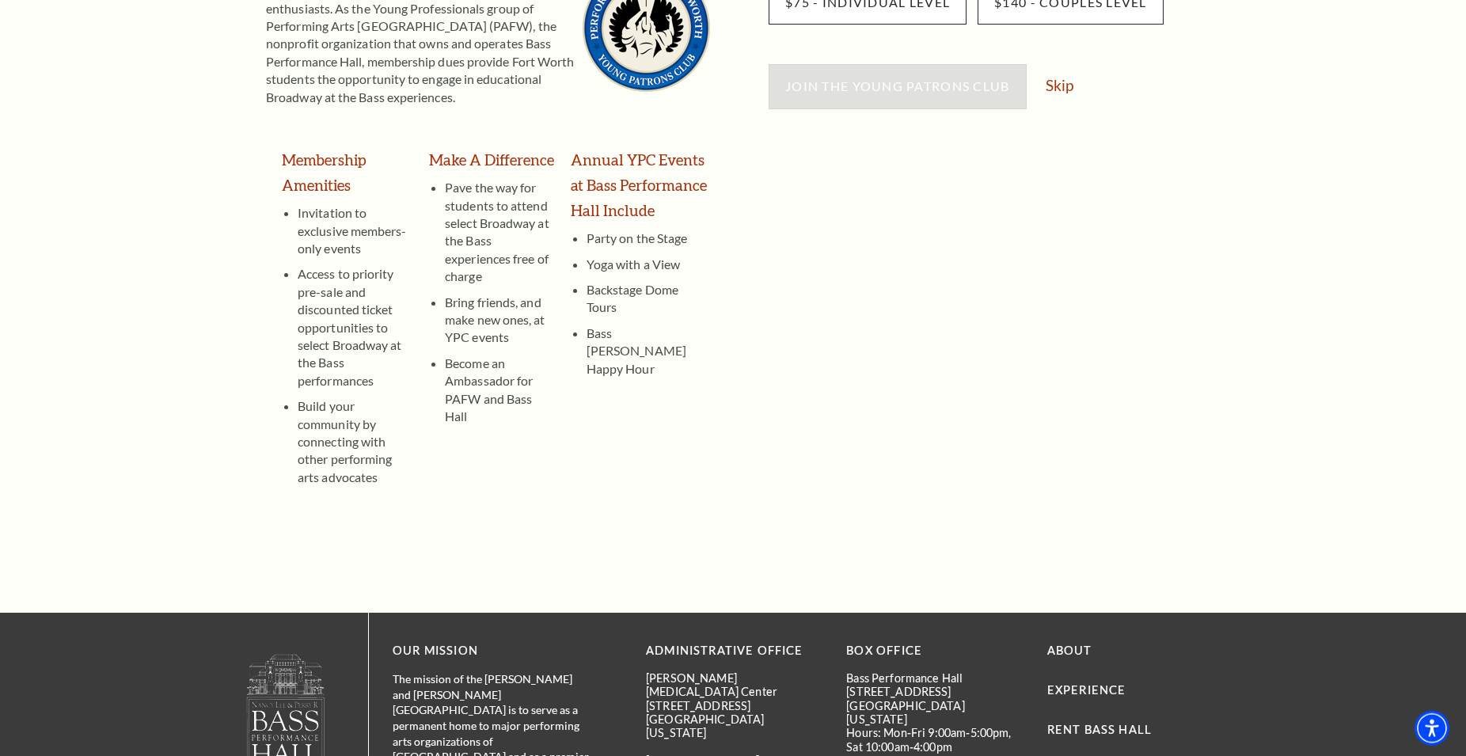
scroll to position [81, 0]
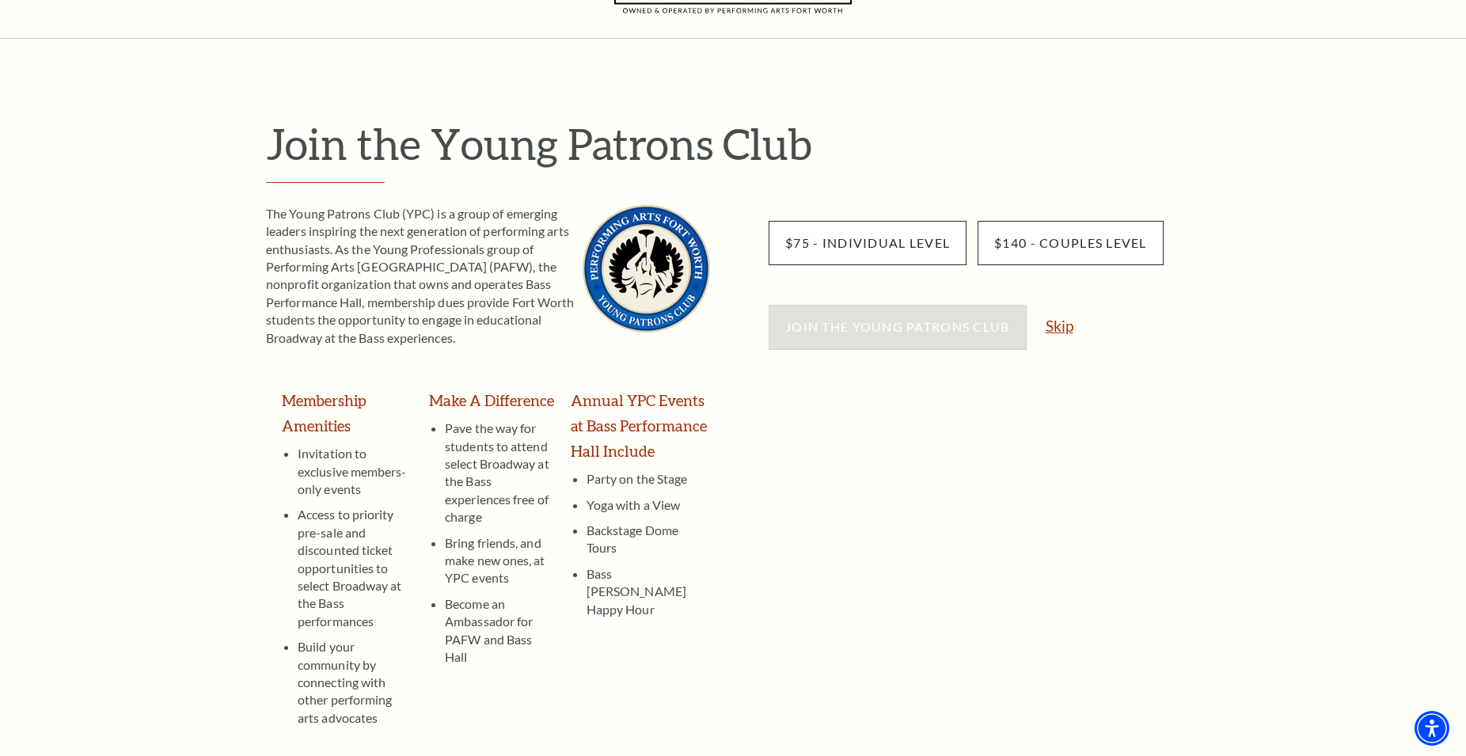
click at [1056, 325] on link "Skip" at bounding box center [1060, 325] width 28 height 15
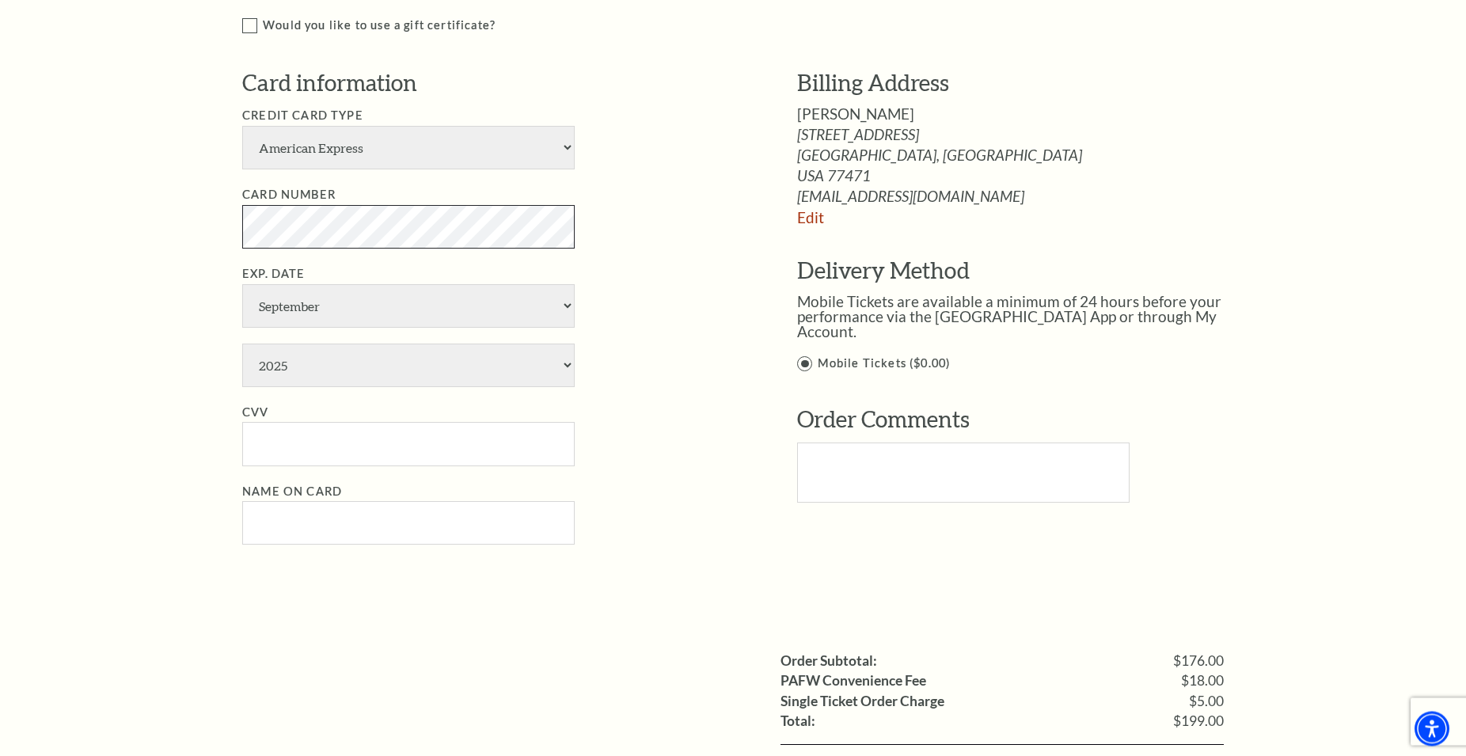
scroll to position [888, 0]
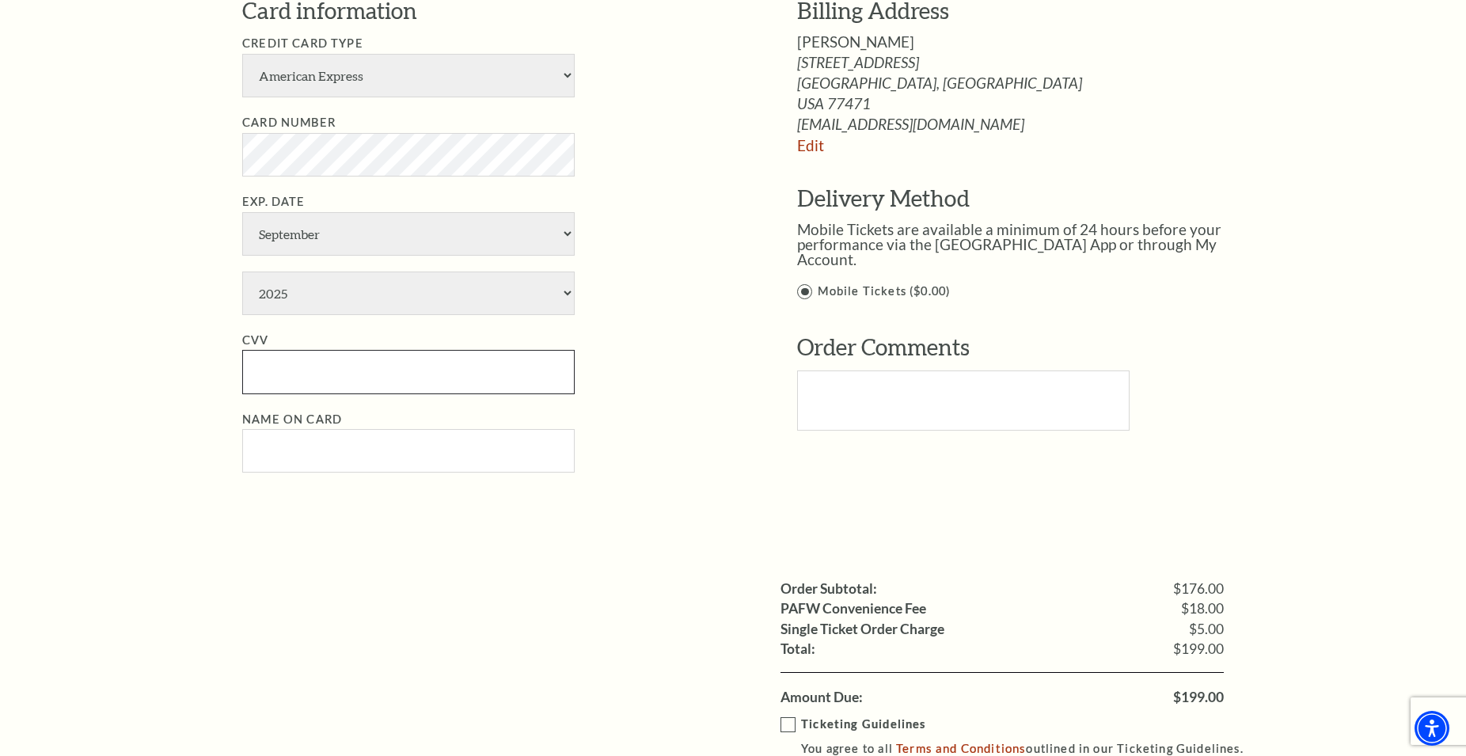
click at [329, 384] on input "CVV" at bounding box center [408, 372] width 333 height 44
paste input "826"
type input "826"
click at [350, 435] on input "Name on Card" at bounding box center [408, 451] width 333 height 44
paste input "John Tyrrell"
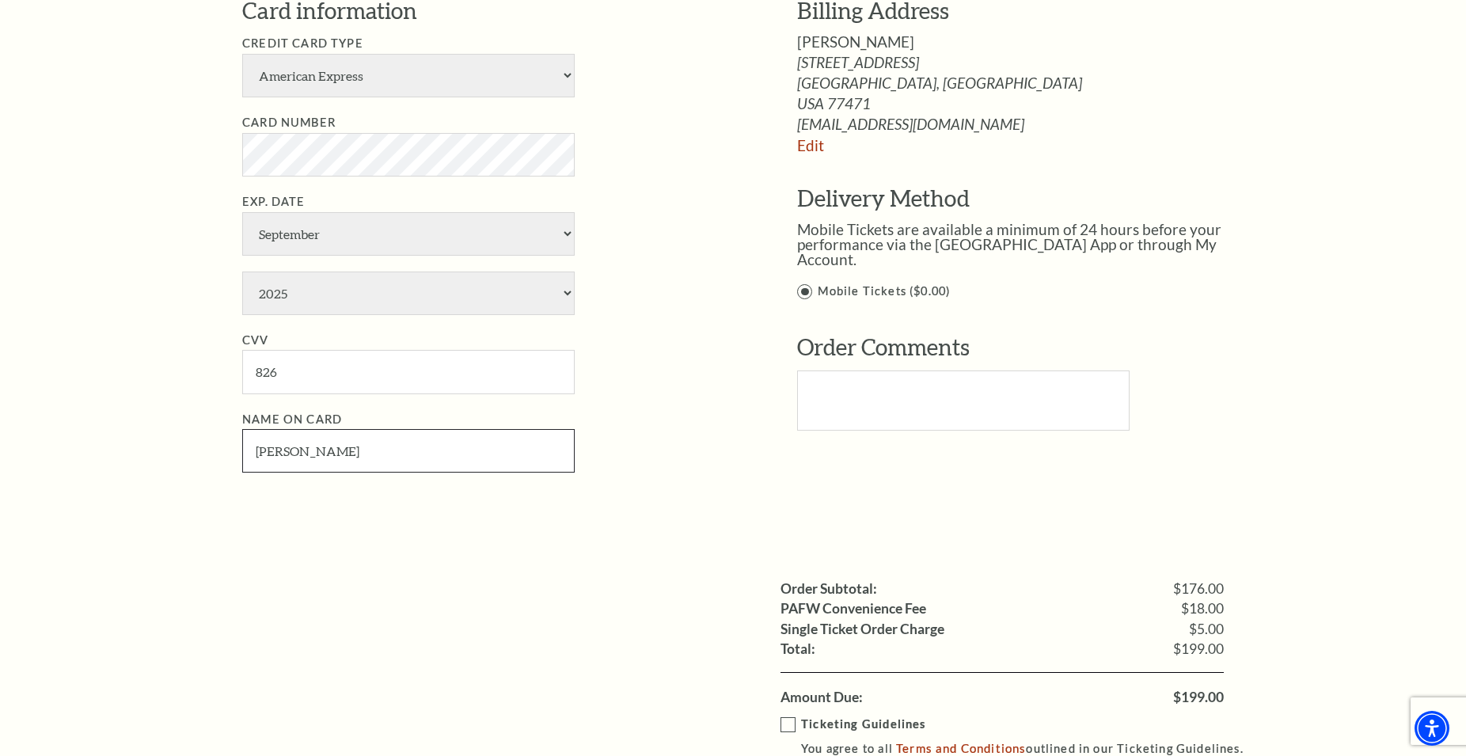
type input "John Tyrrell"
click at [184, 466] on div "Notice × Tickets cannot be removed during a Ticket Exchange. Choose Start Over …" at bounding box center [733, 129] width 1466 height 1797
click at [242, 212] on select "January February March April May June July August September October November De…" at bounding box center [408, 234] width 333 height 44
click at [363, 237] on select "January February March April May June July August September October November De…" at bounding box center [408, 234] width 333 height 44
click at [242, 212] on select "January February March April May June July August September October November De…" at bounding box center [408, 234] width 333 height 44
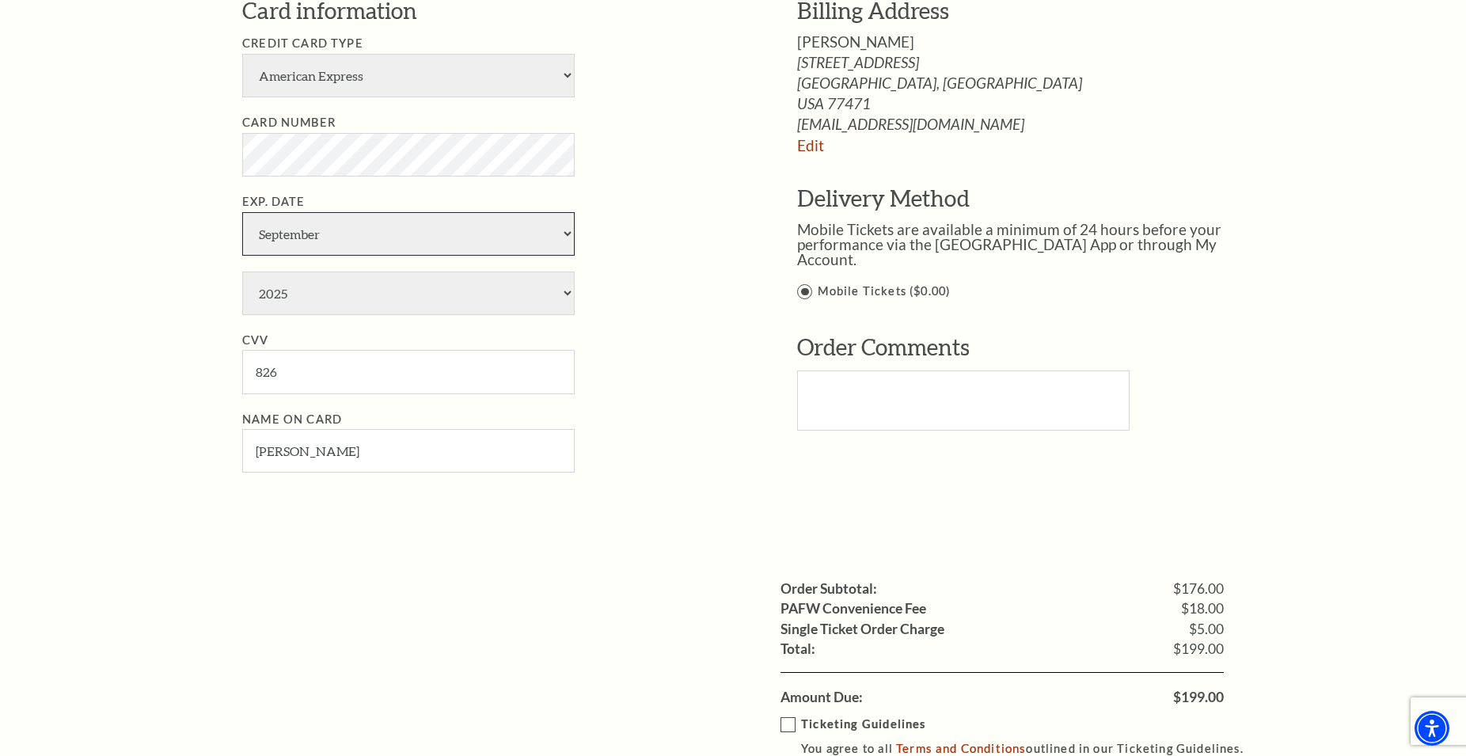
select select "1"
click option "January" at bounding box center [0, 0] width 0 height 0
click at [242, 272] on select "2025 2026 2027 2028 2029 2030 2031 2032 2033 2034" at bounding box center [408, 294] width 333 height 44
select select "2029"
click option "2029" at bounding box center [0, 0] width 0 height 0
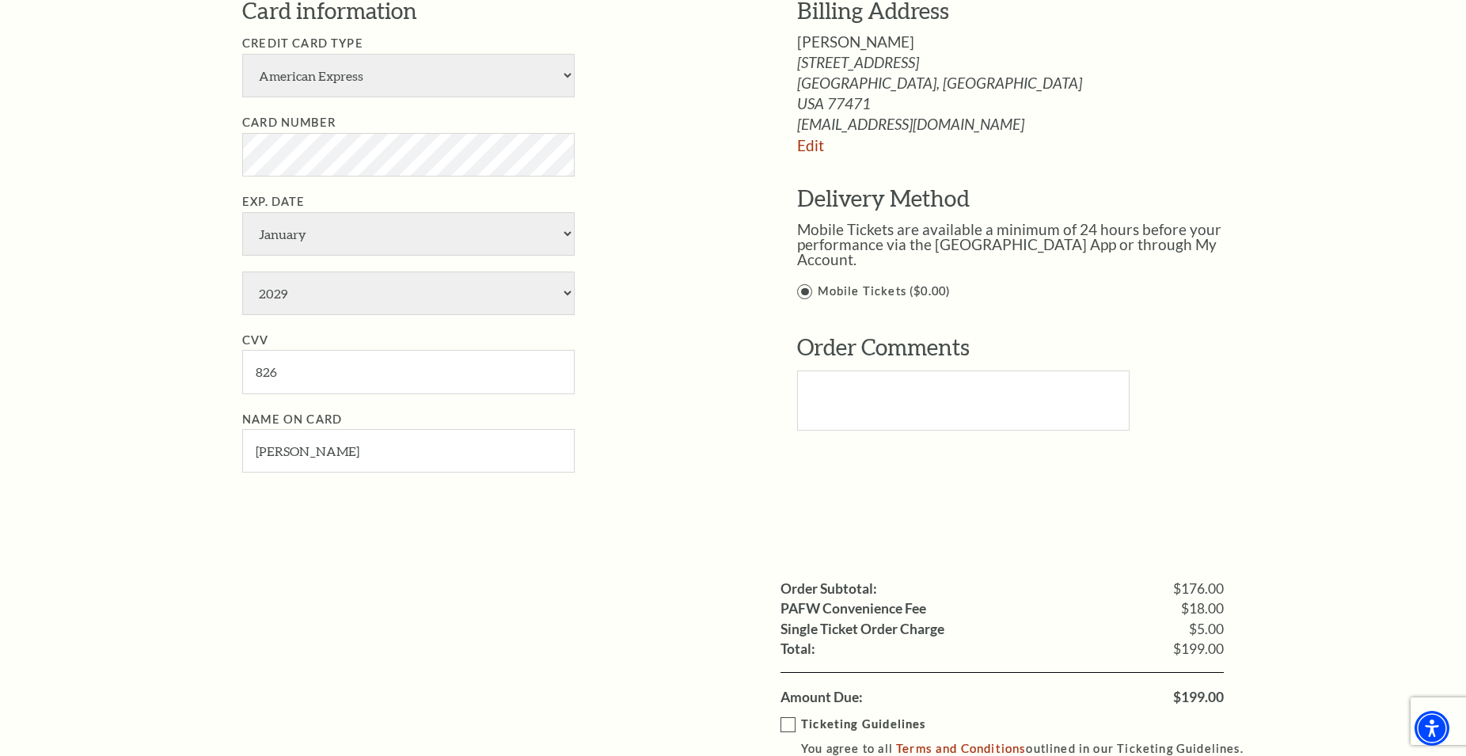
click at [97, 366] on div "Notice × Tickets cannot be removed during a Ticket Exchange. Choose Start Over …" at bounding box center [733, 129] width 1466 height 1797
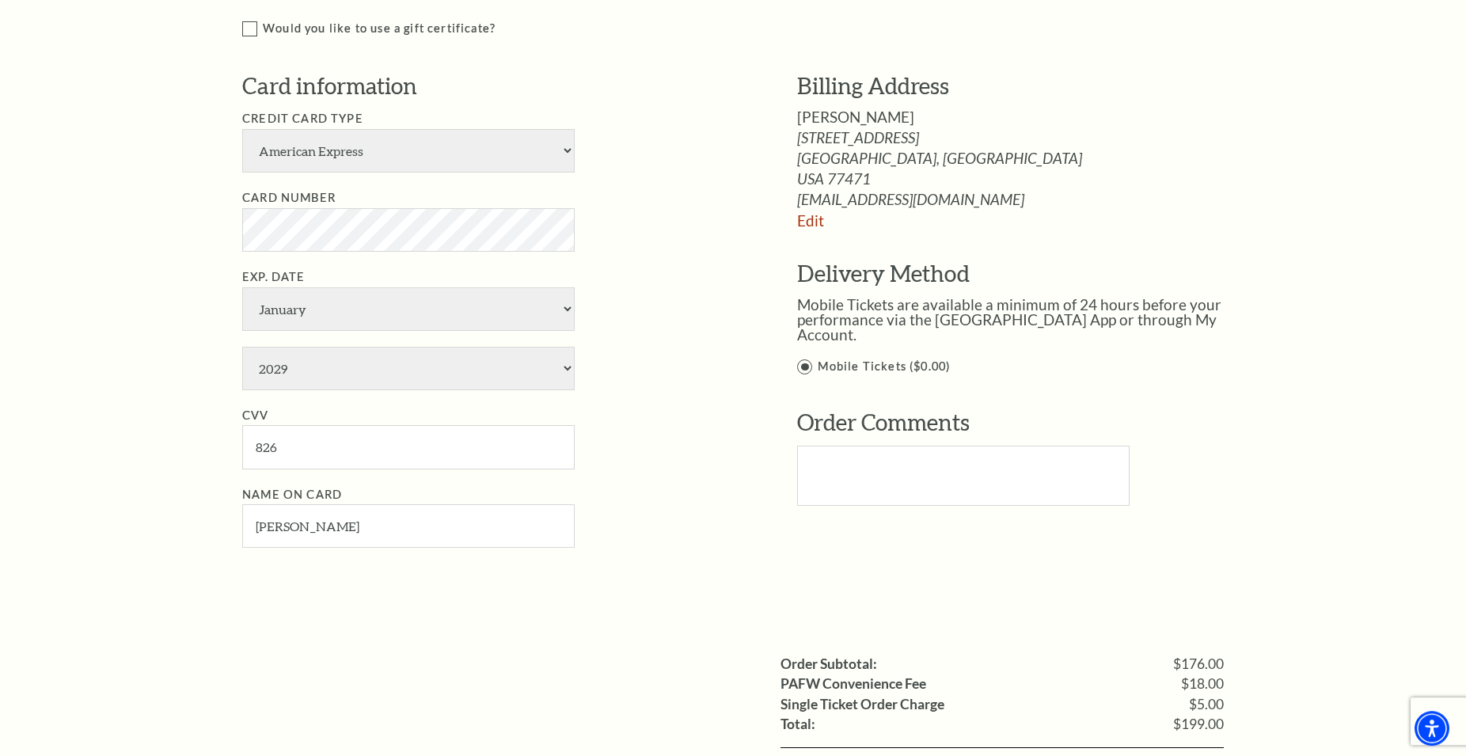
scroll to position [727, 0]
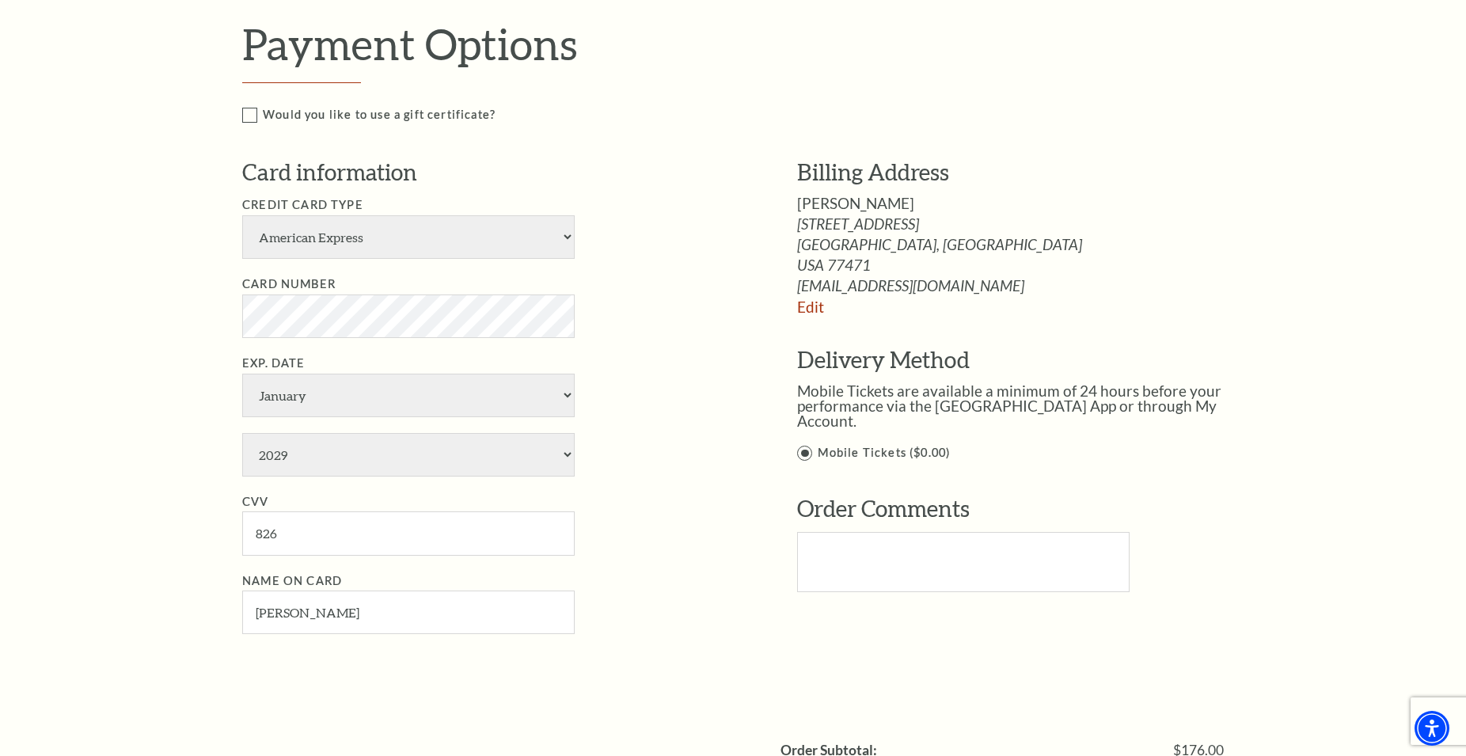
click at [111, 361] on div "Notice × Tickets cannot be removed during a Ticket Exchange. Choose Start Over …" at bounding box center [733, 291] width 1466 height 1797
click at [242, 215] on select "American Express Visa Master Card Discover" at bounding box center [408, 237] width 333 height 44
select select "24"
click option "Visa" at bounding box center [0, 0] width 0 height 0
click at [132, 287] on div "Notice × Tickets cannot be removed during a Ticket Exchange. Choose Start Over …" at bounding box center [733, 291] width 1466 height 1797
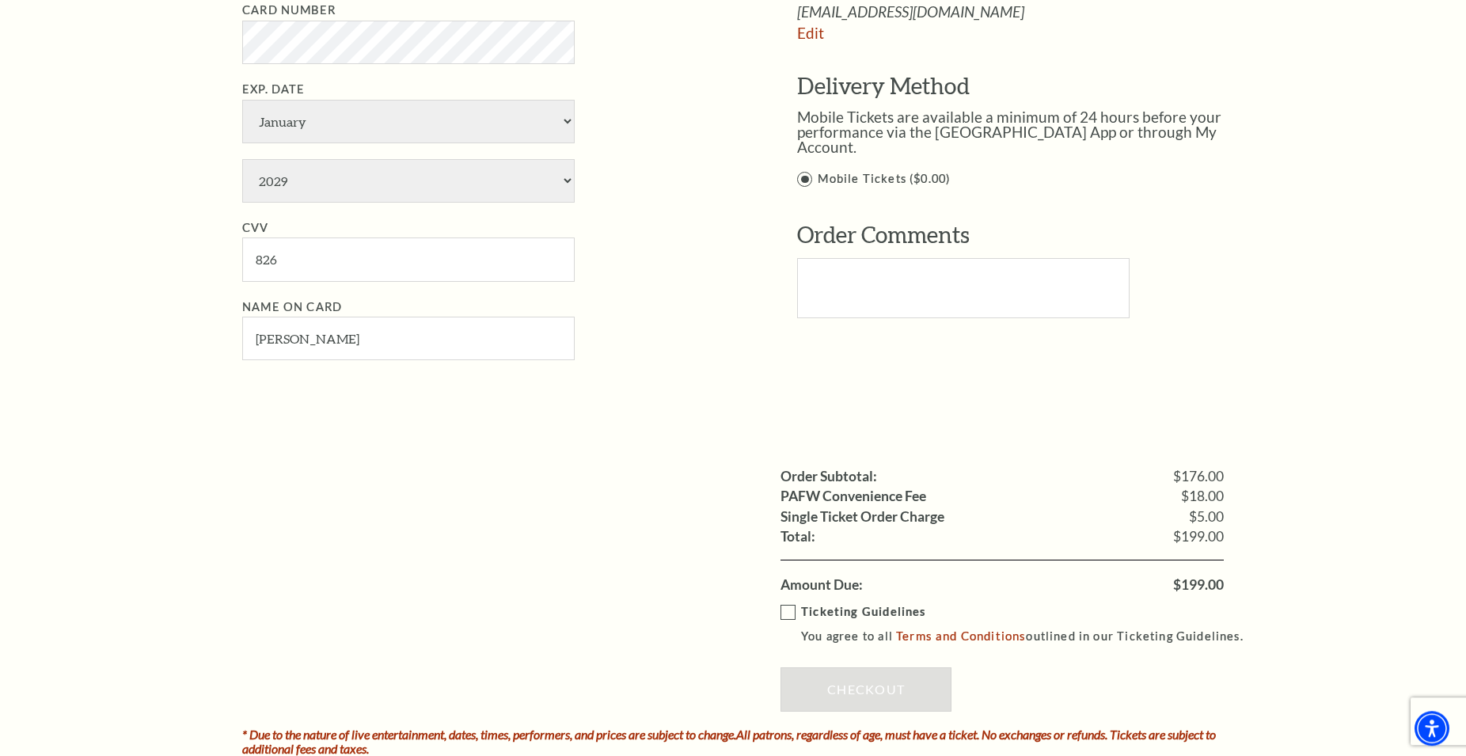
scroll to position [1050, 0]
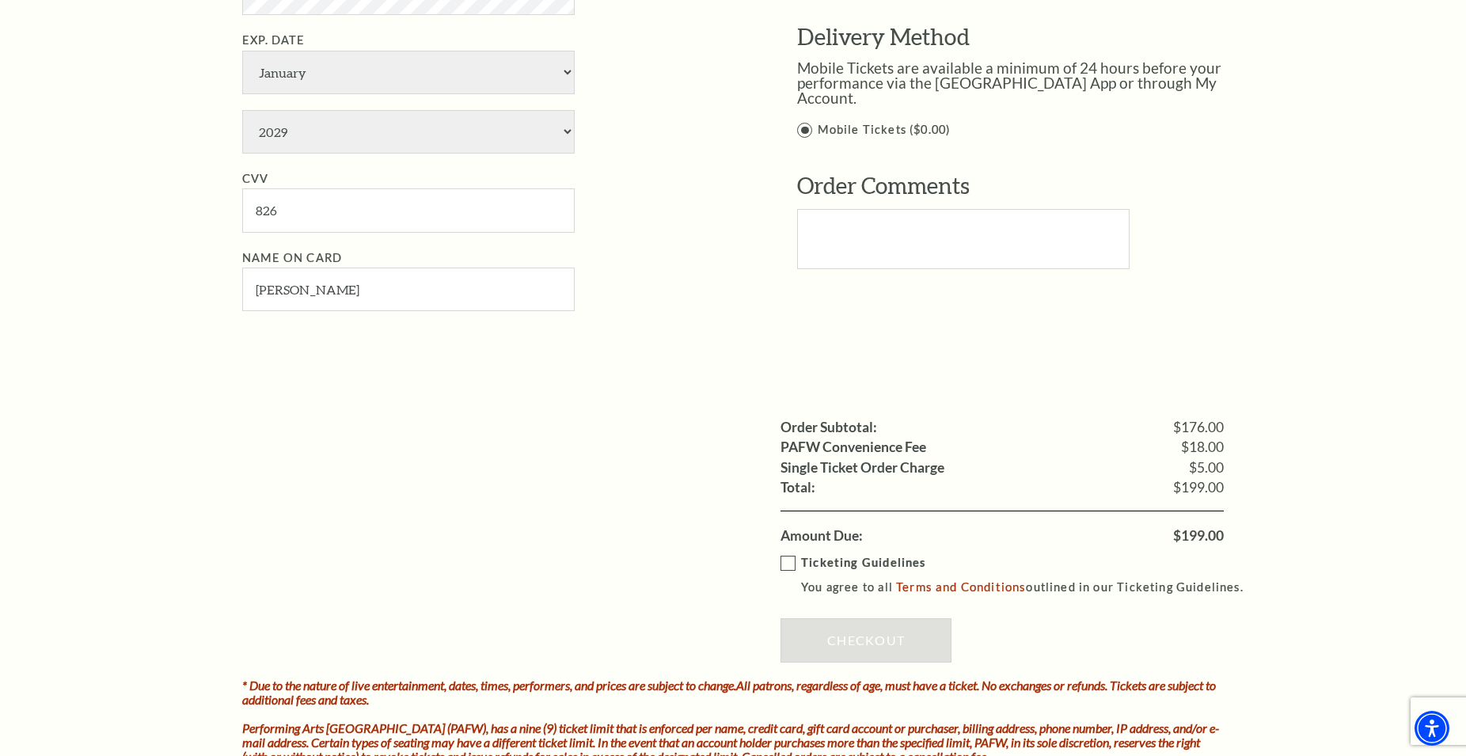
click at [793, 563] on label "Ticketing Guidelines You agree to all Terms and Conditions outlined in our Tick…" at bounding box center [1019, 575] width 477 height 44
click at [0, 0] on input "Ticketing Guidelines You agree to all Terms and Conditions outlined in our Tick…" at bounding box center [0, 0] width 0 height 0
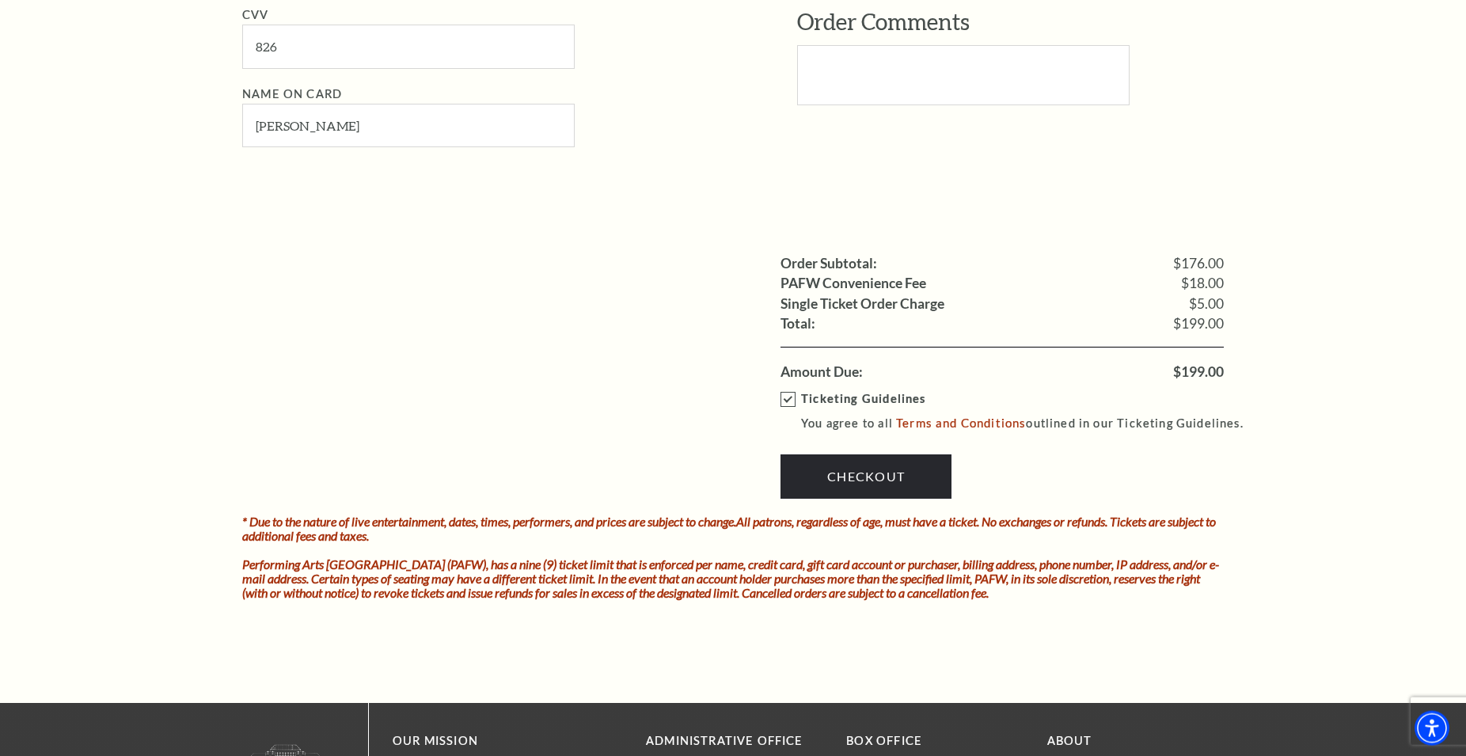
scroll to position [1292, 0]
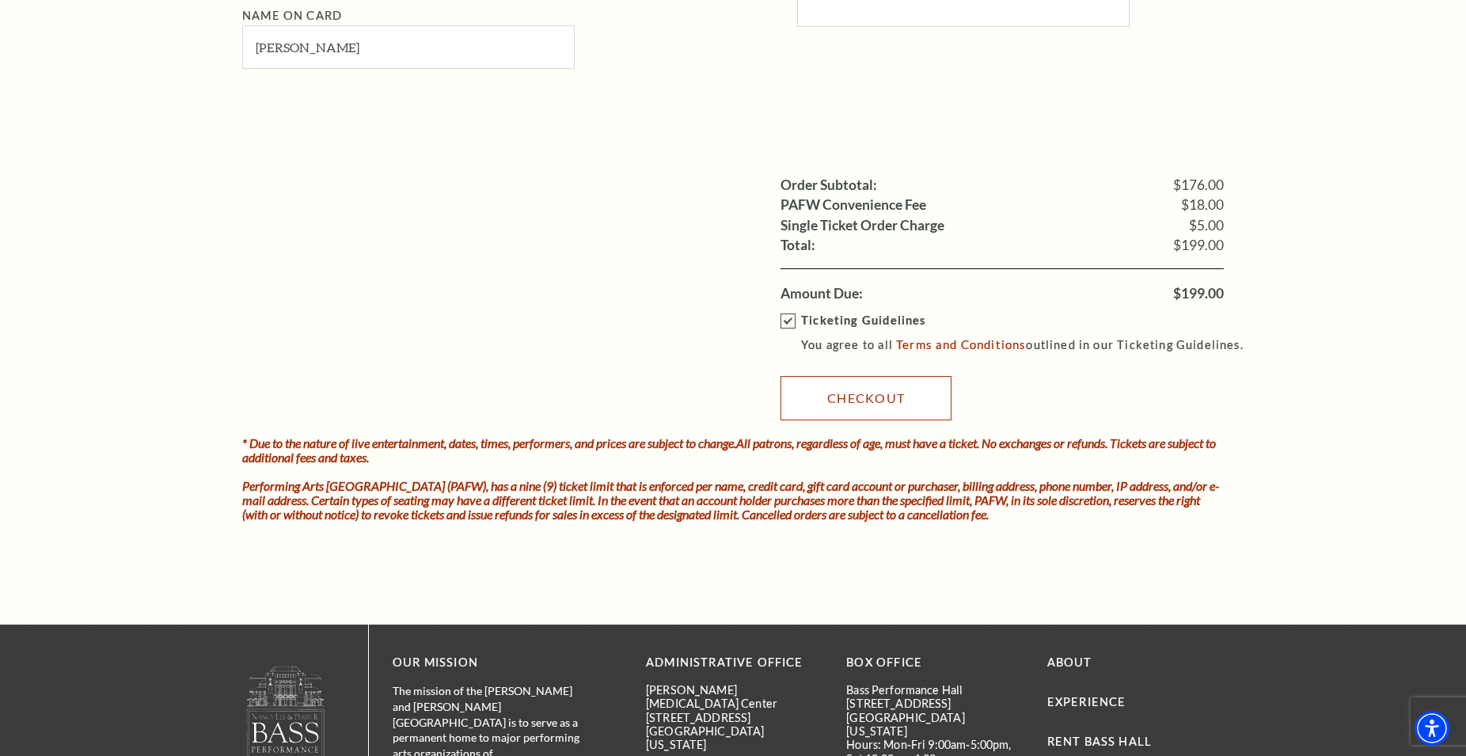
click at [840, 383] on link "Checkout" at bounding box center [866, 398] width 171 height 44
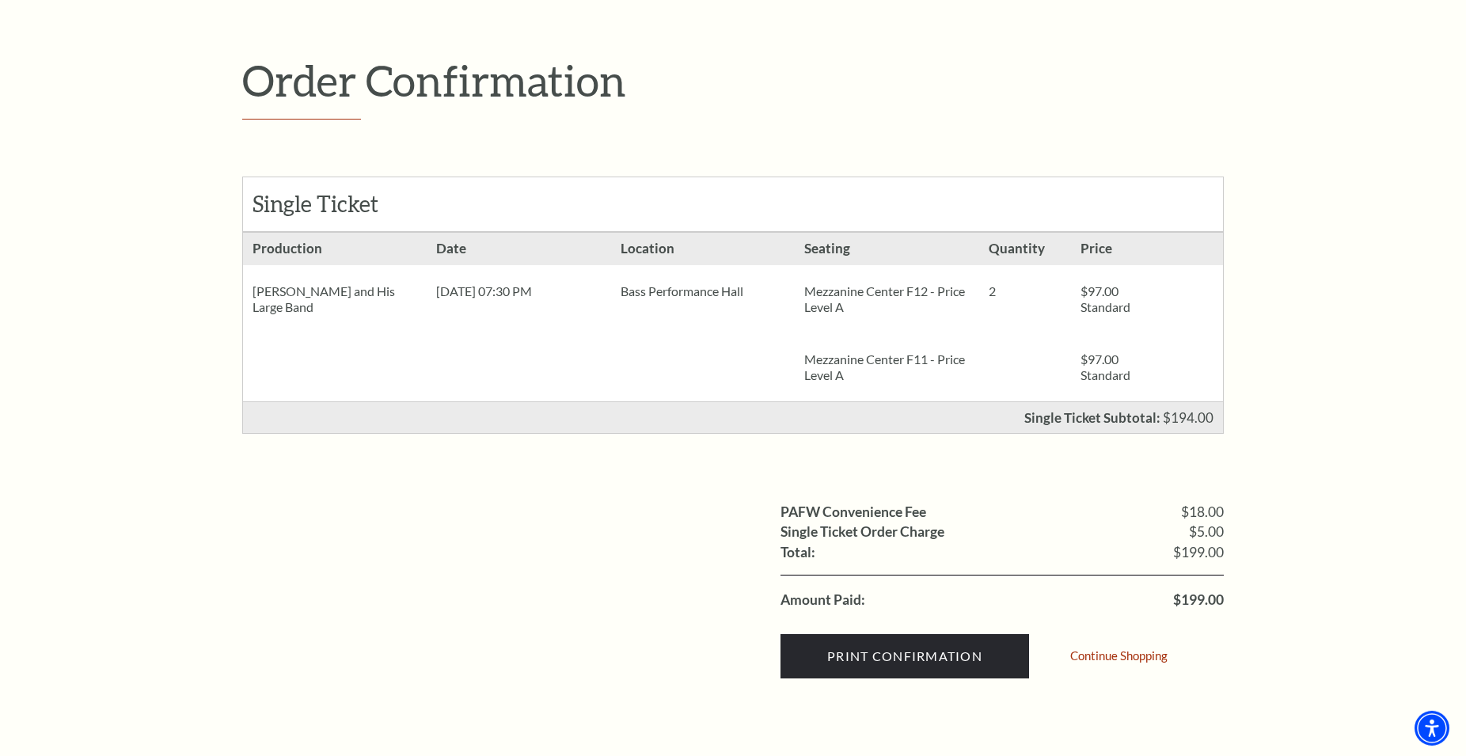
scroll to position [323, 0]
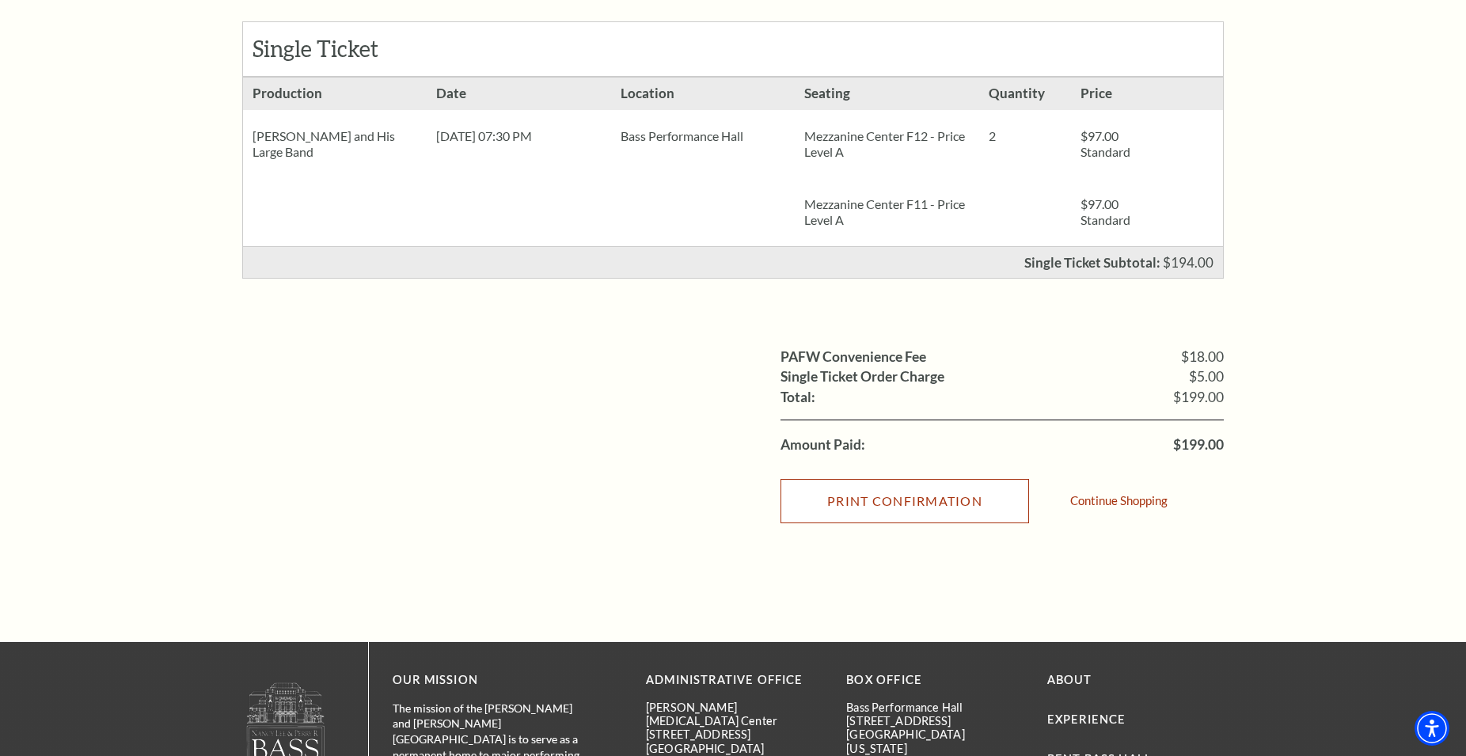
click at [967, 510] on input "Print Confirmation" at bounding box center [905, 501] width 249 height 44
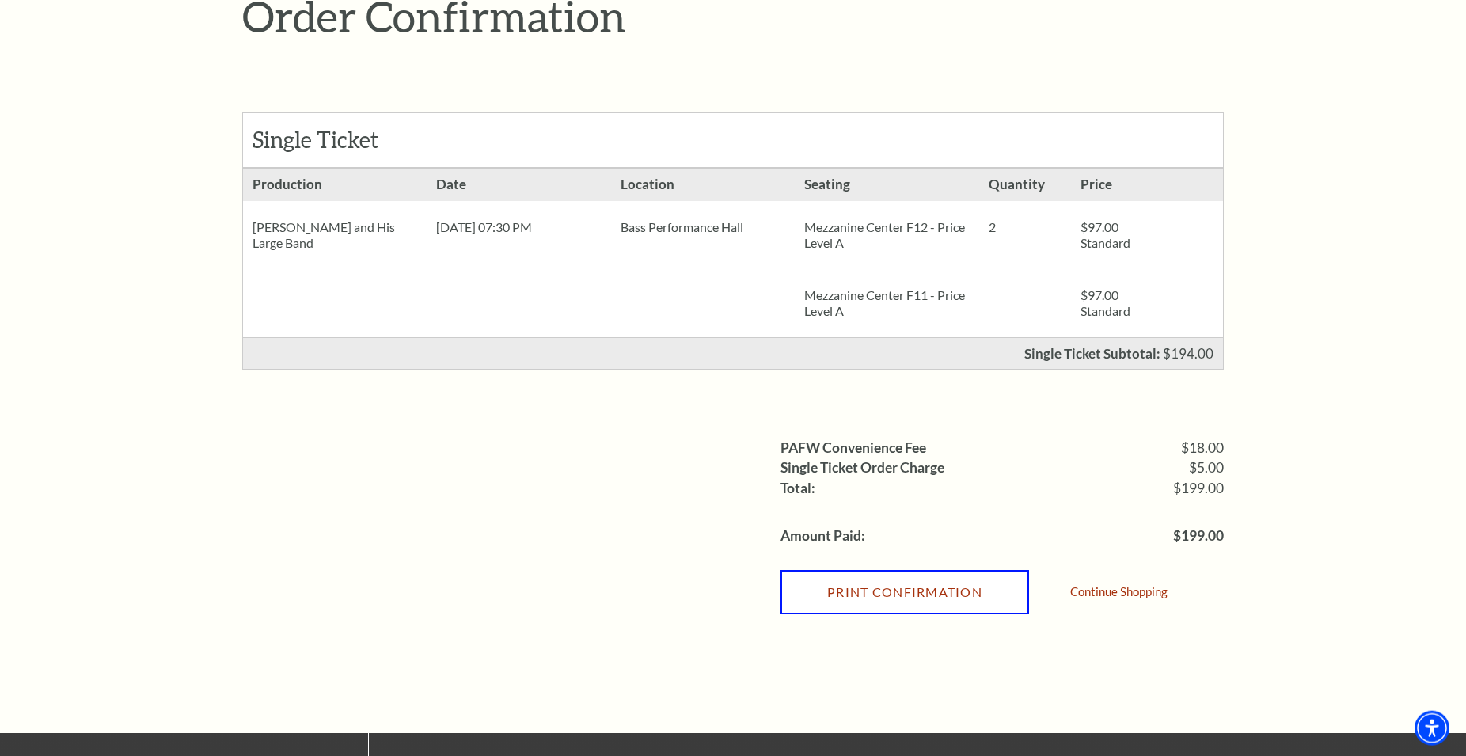
scroll to position [162, 0]
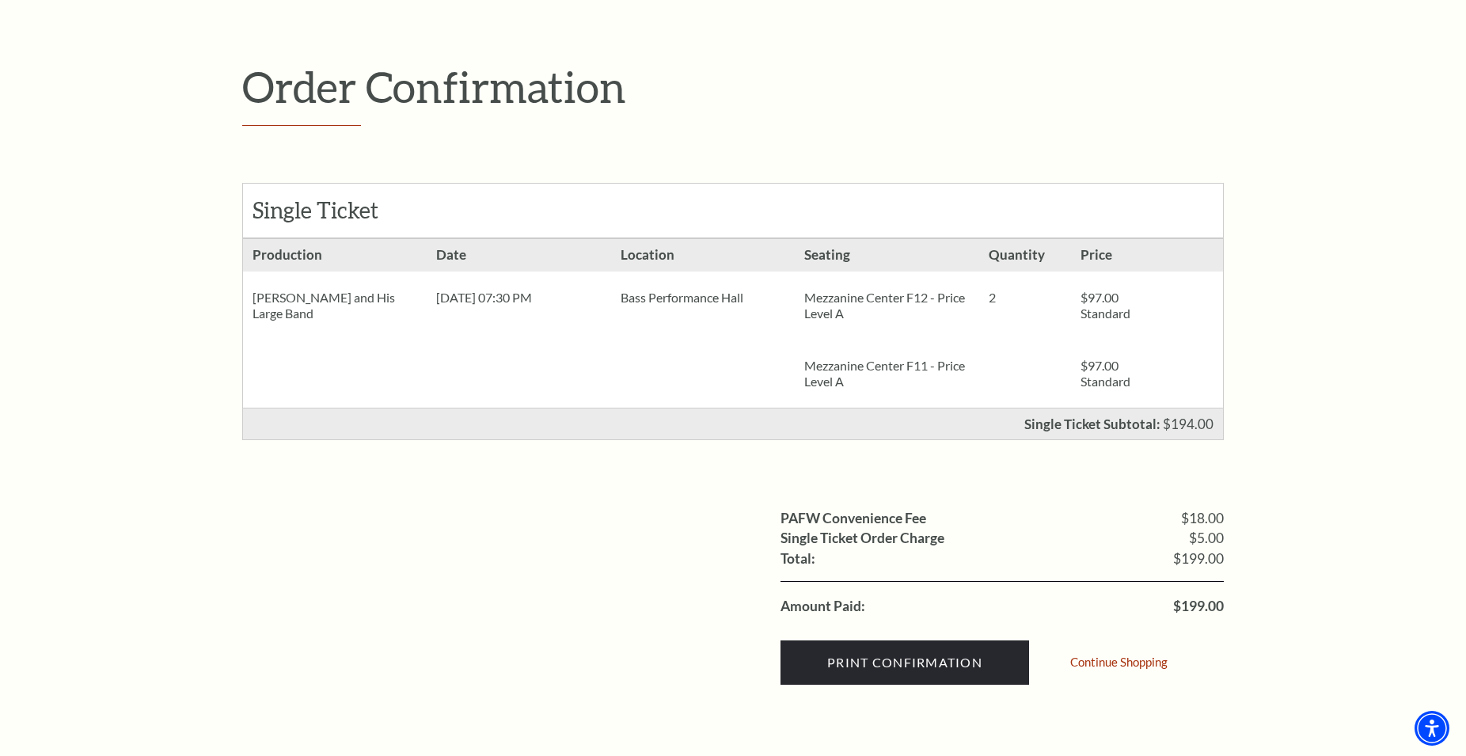
click at [1331, 314] on div "Order Confirmation Single Ticket Production 2 $97.00 Standard $97.00" at bounding box center [733, 381] width 1466 height 846
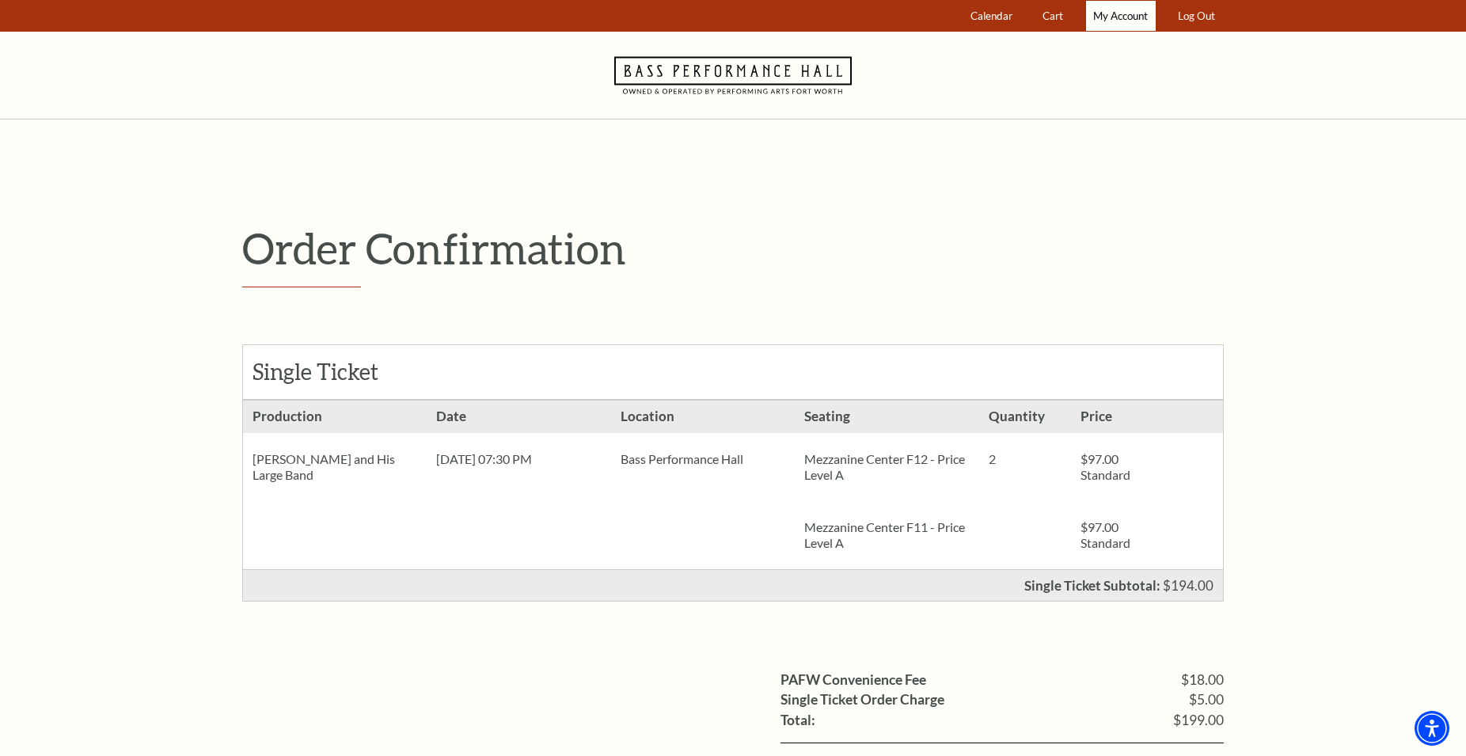
click at [1127, 10] on span "My Account" at bounding box center [1120, 16] width 55 height 13
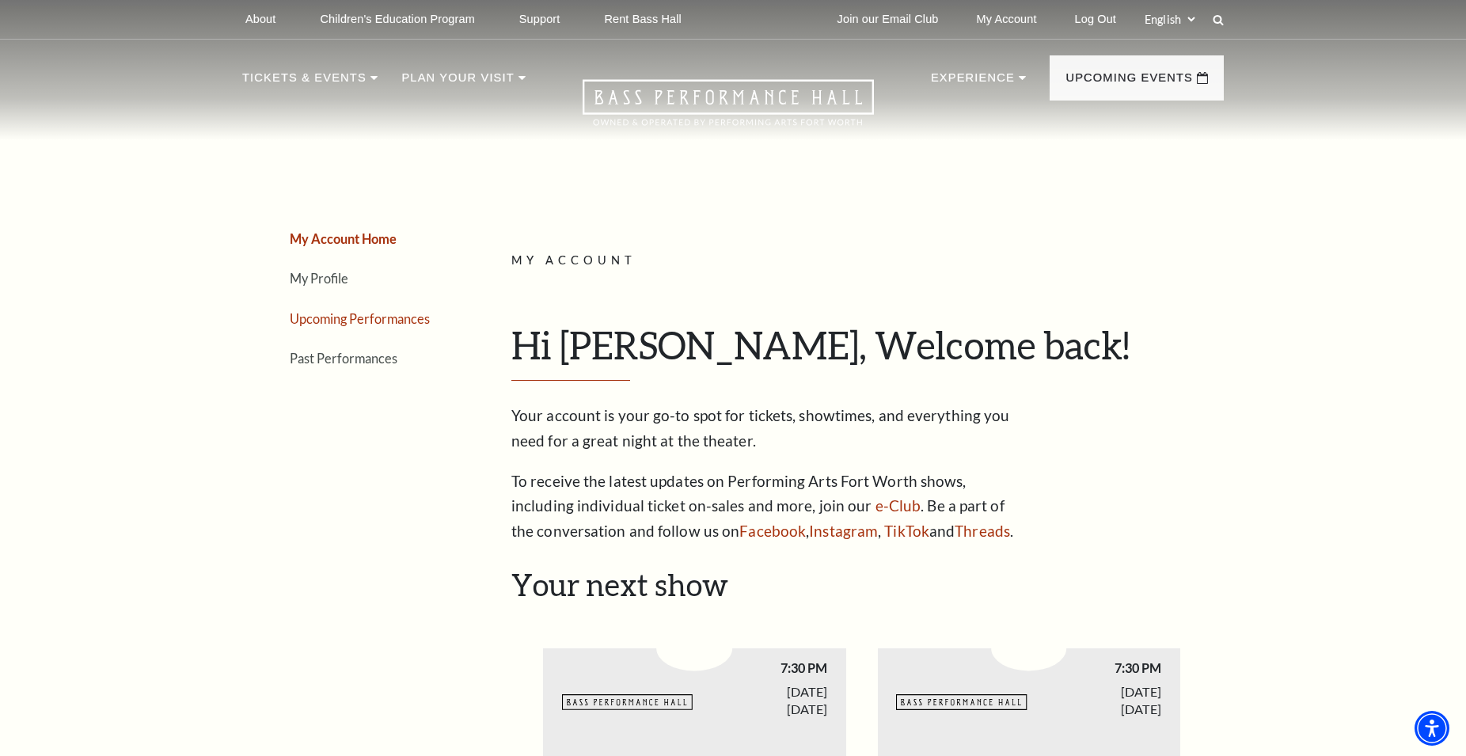
click at [396, 314] on link "Upcoming Performances" at bounding box center [360, 318] width 140 height 15
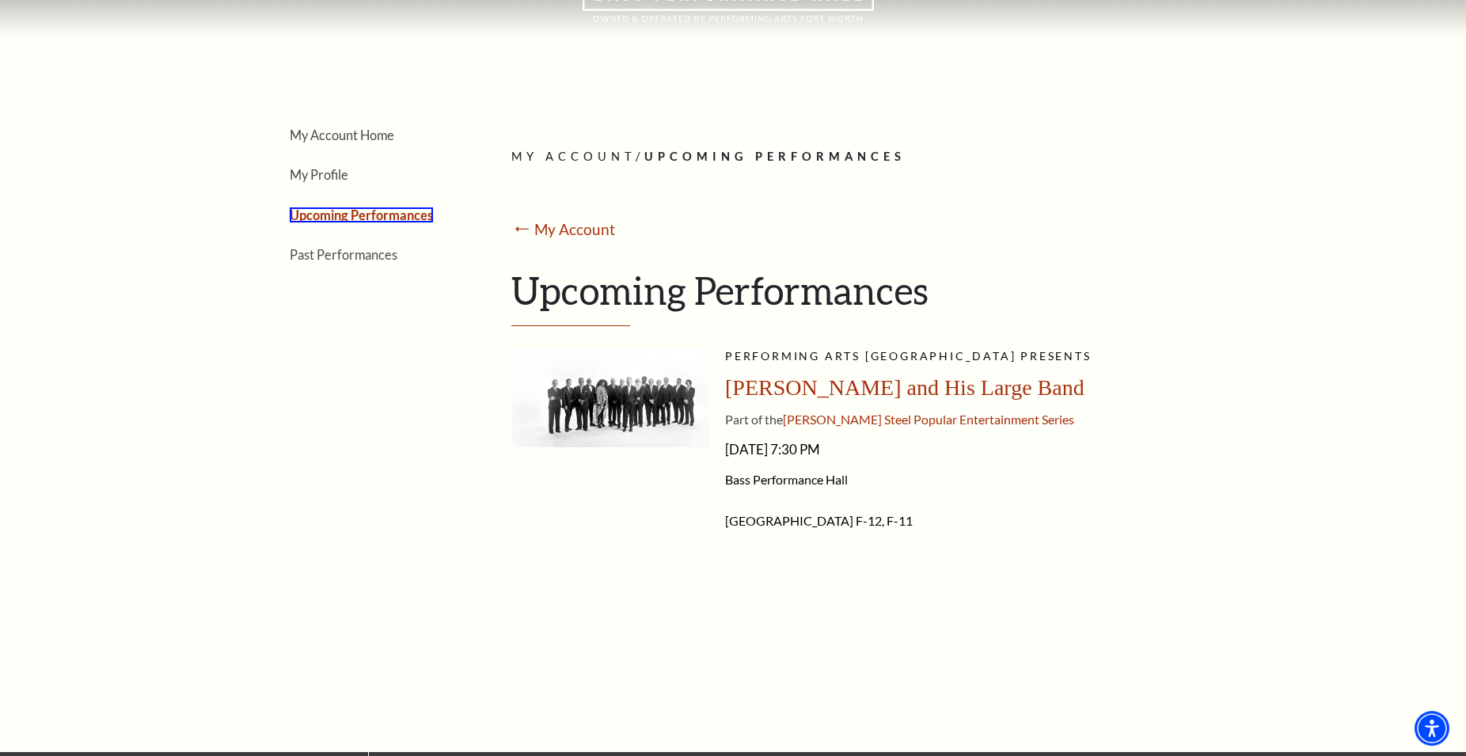
scroll to position [81, 0]
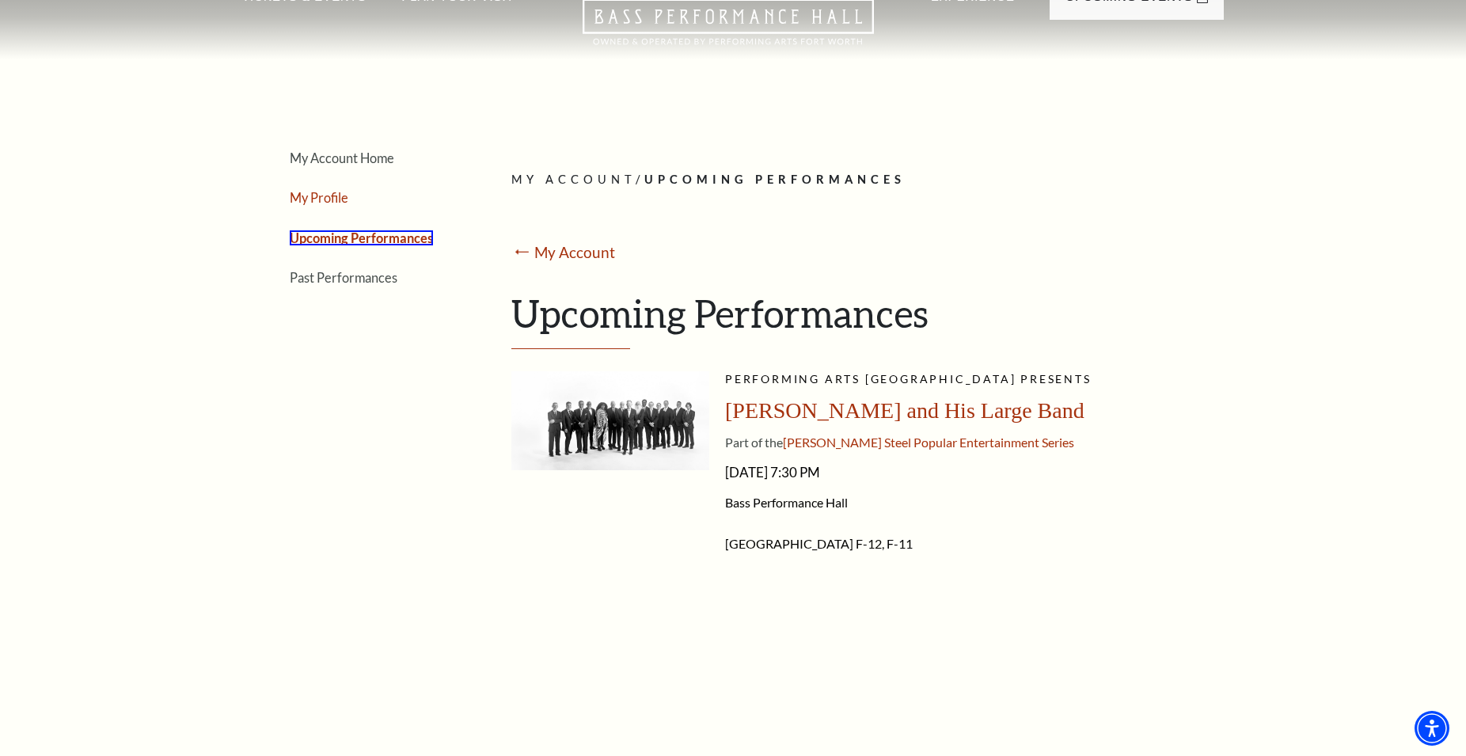
click at [344, 198] on link "My Profile" at bounding box center [319, 197] width 59 height 15
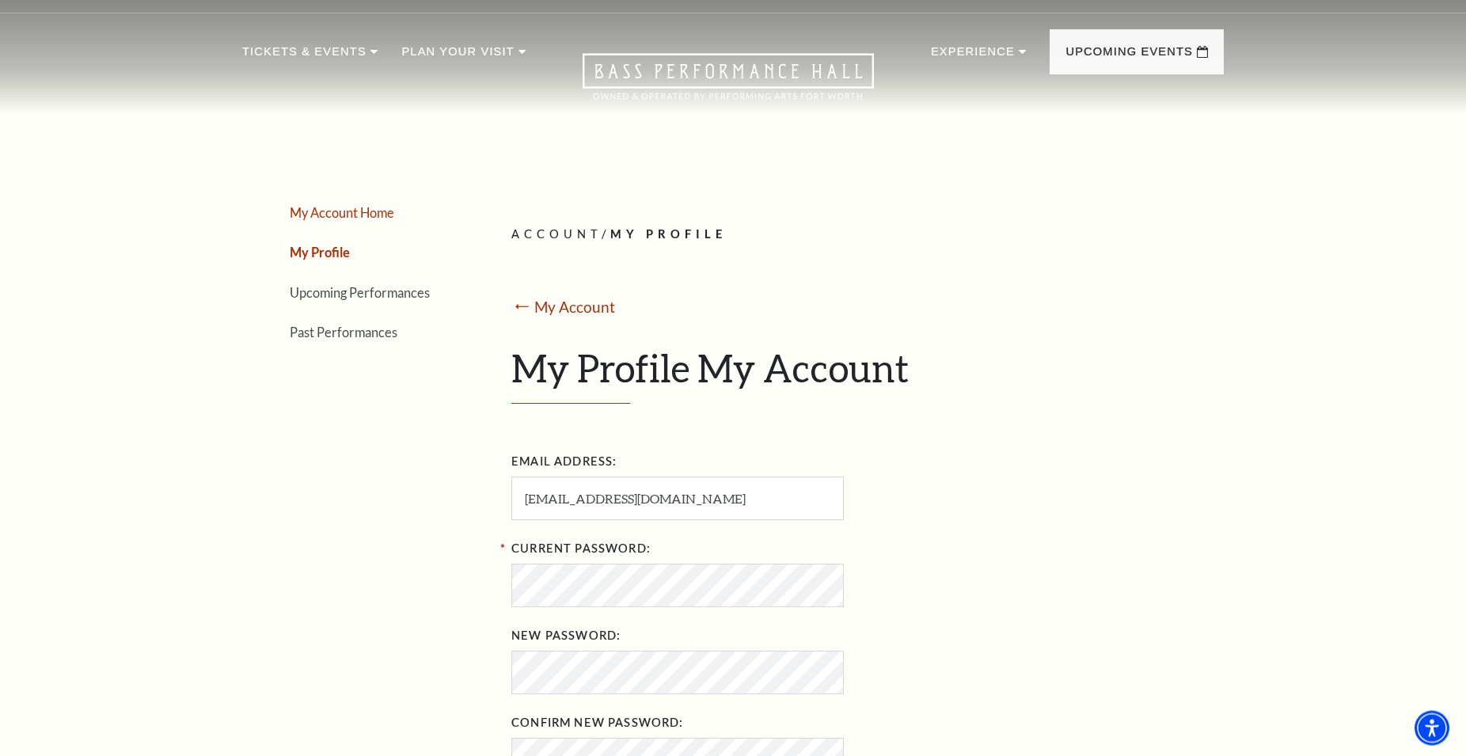
scroll to position [0, 0]
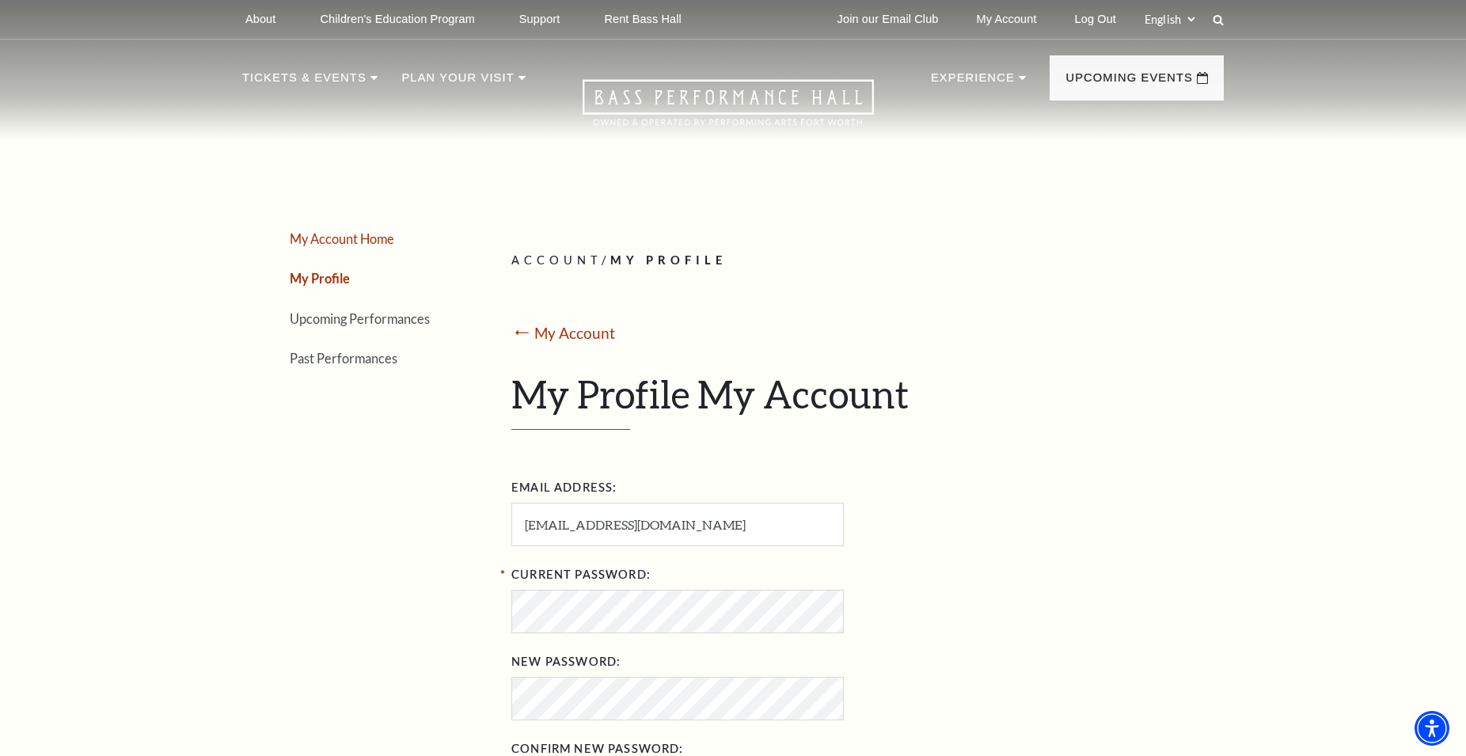
click at [340, 241] on link "My Account Home" at bounding box center [342, 238] width 105 height 15
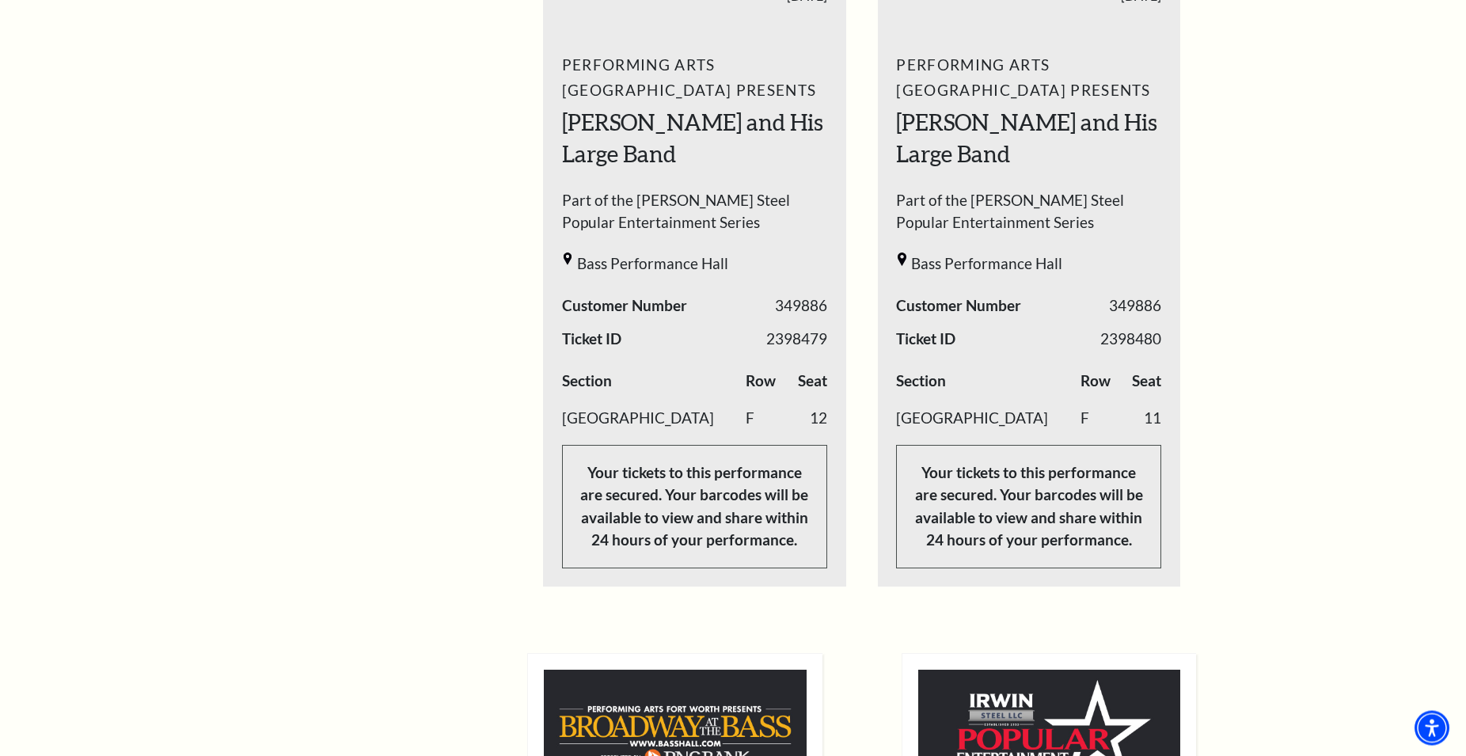
scroll to position [727, 0]
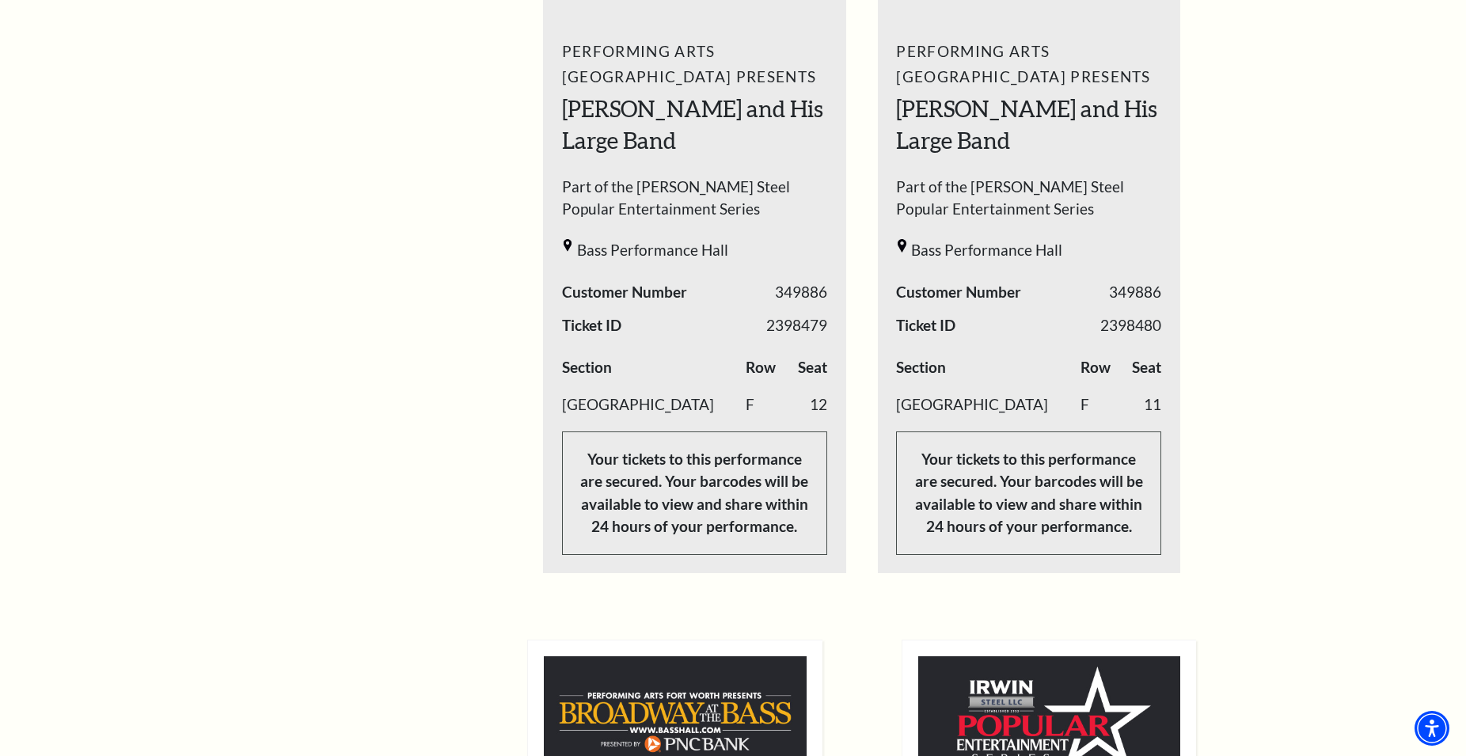
click at [804, 284] on span "349886" at bounding box center [801, 292] width 52 height 23
click at [800, 295] on span "349886" at bounding box center [801, 292] width 52 height 23
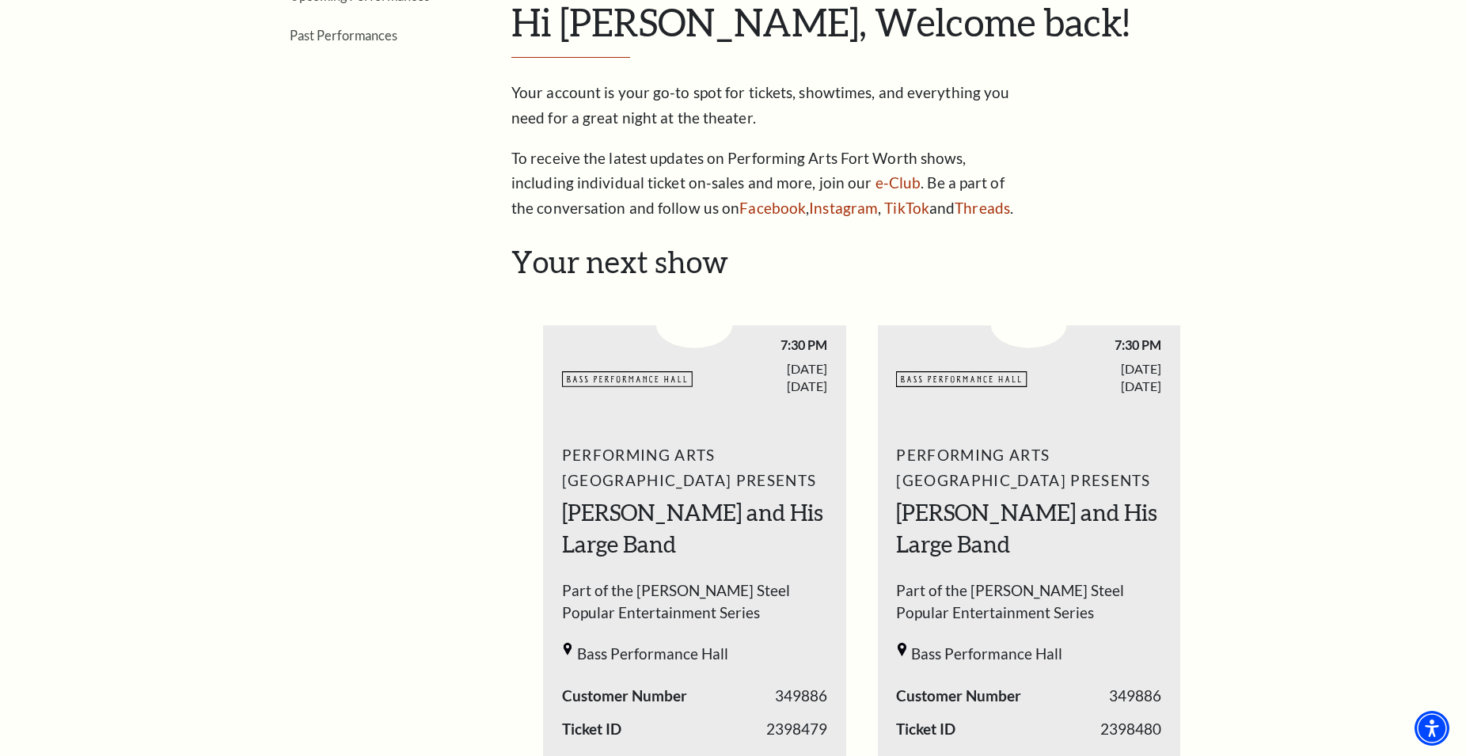
scroll to position [0, 0]
